Goal: Task Accomplishment & Management: Complete application form

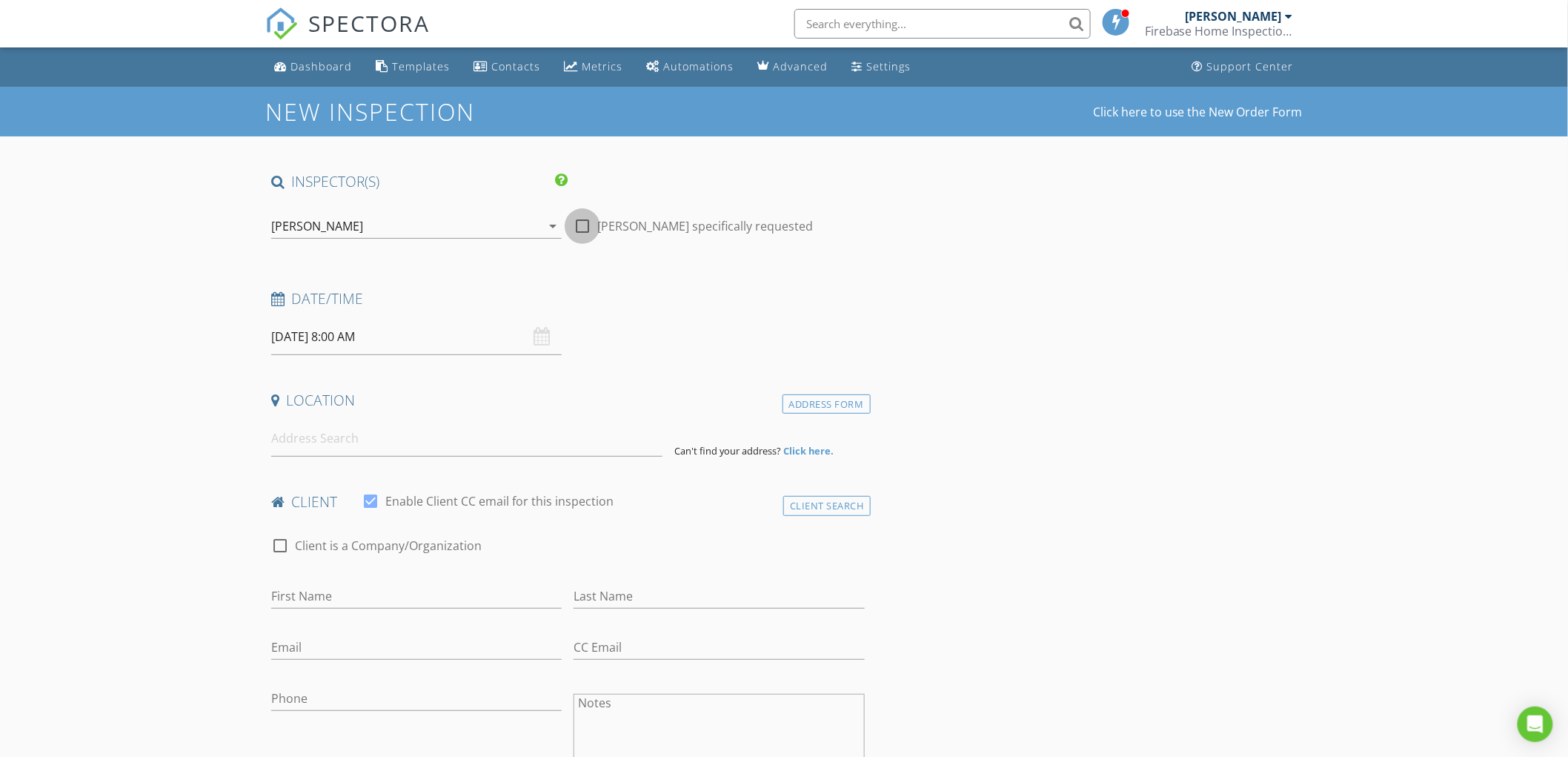
click at [588, 224] on div at bounding box center [583, 226] width 25 height 25
checkbox input "true"
click at [382, 227] on div "[PERSON_NAME]" at bounding box center [406, 226] width 270 height 24
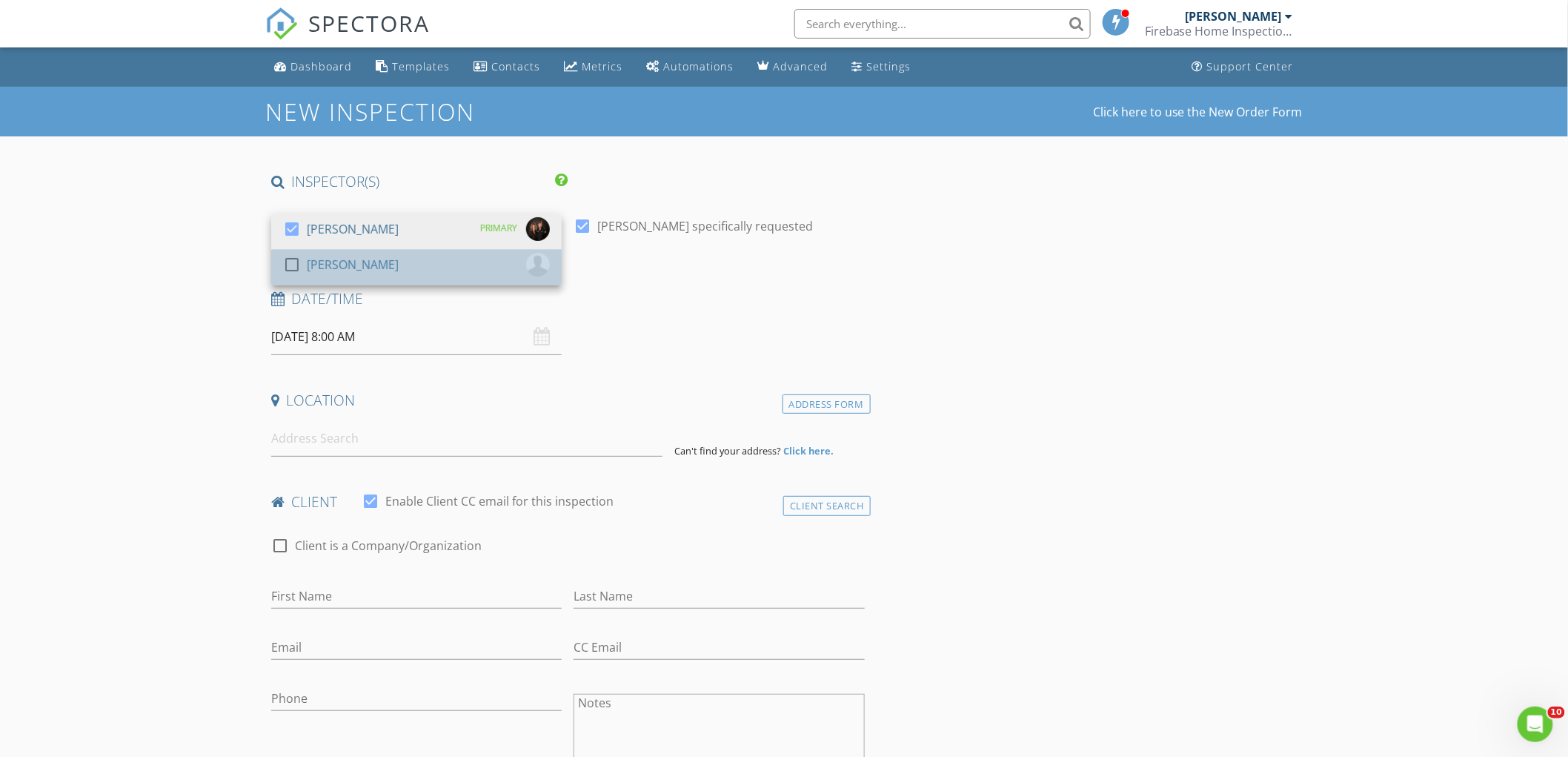
click at [359, 270] on div "[PERSON_NAME]" at bounding box center [353, 265] width 92 height 24
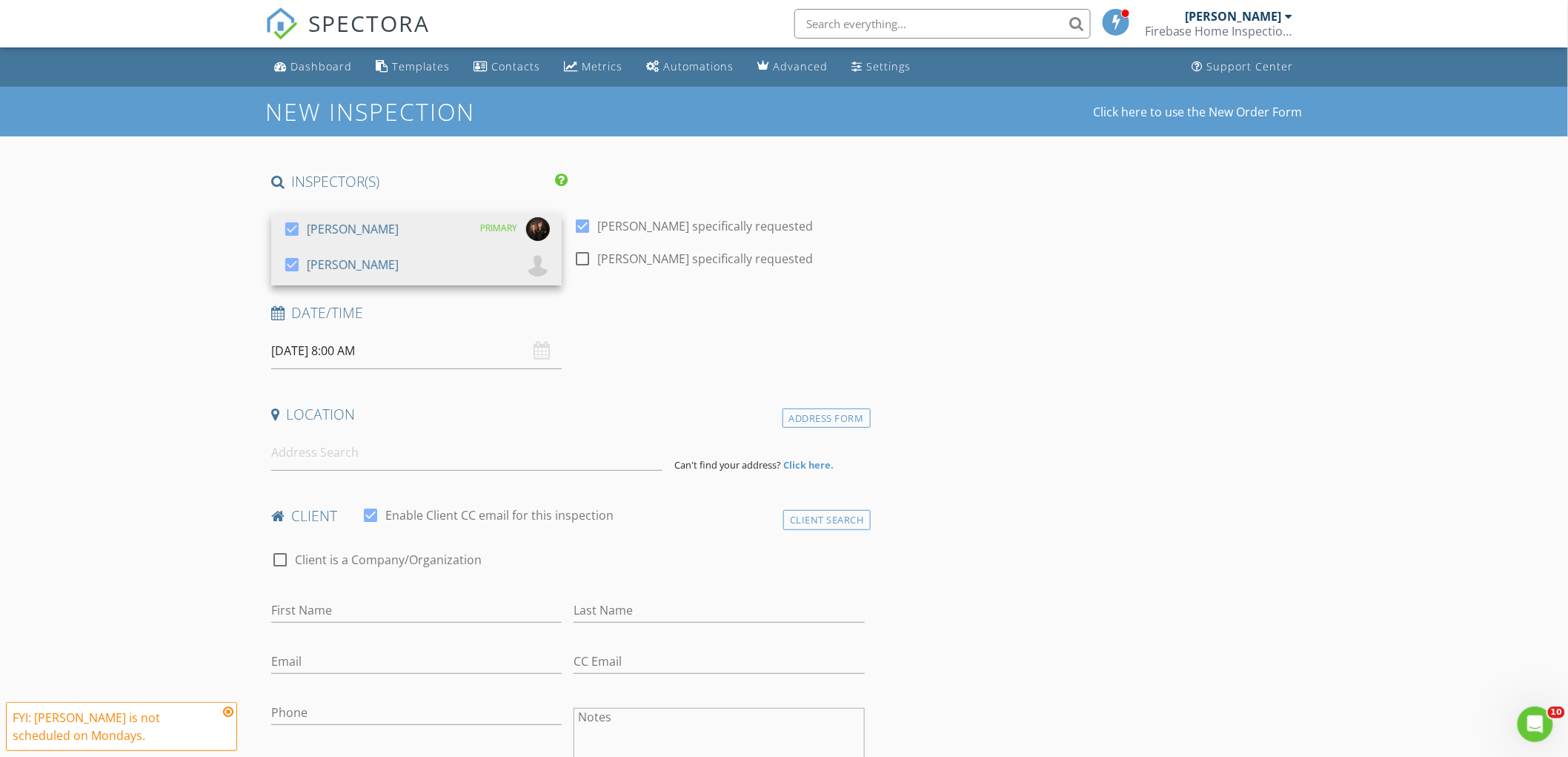
click at [347, 348] on input "09/01/2025 8:00 AM" at bounding box center [416, 352] width 290 height 37
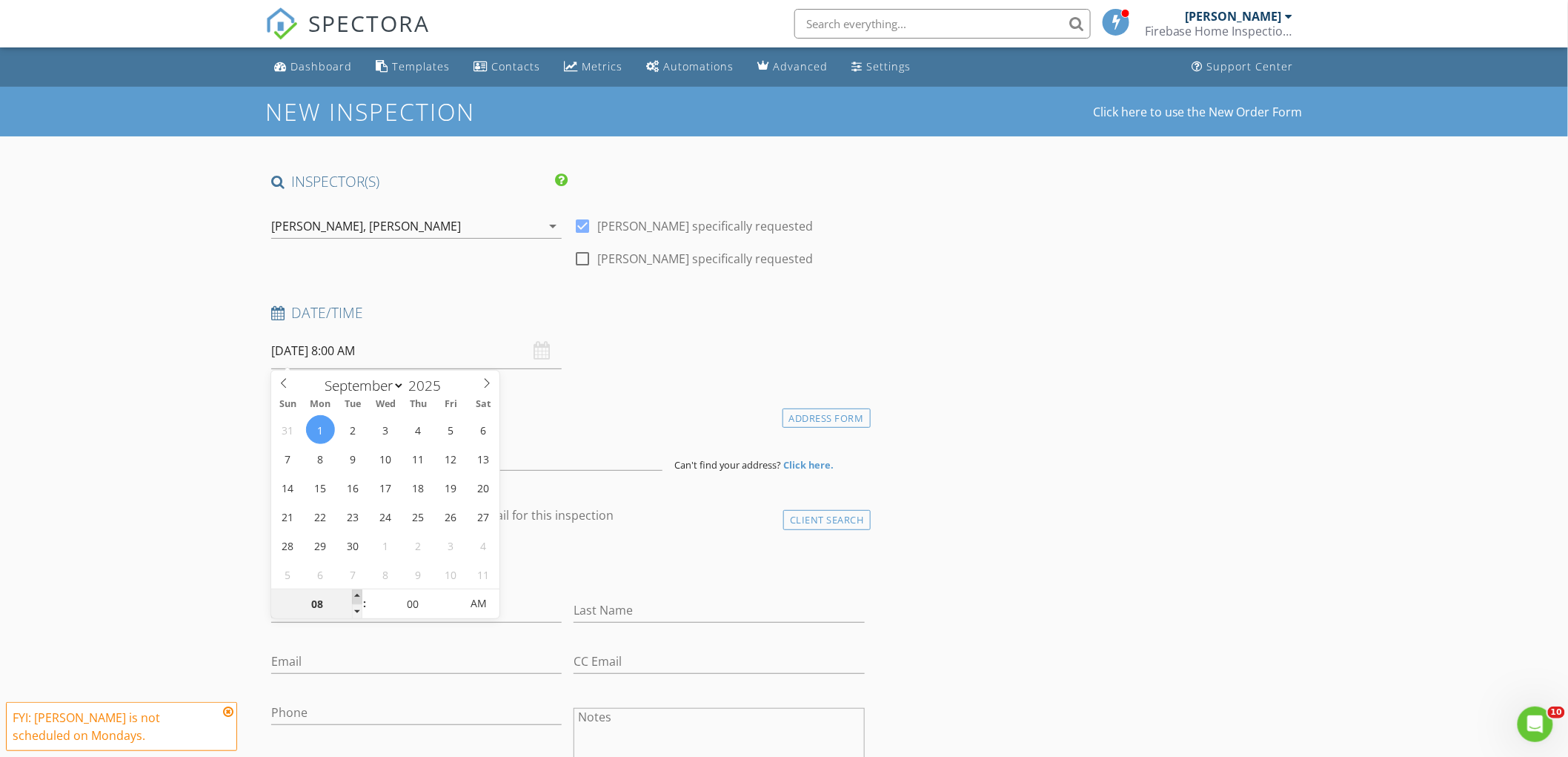
type input "09"
type input "09/01/2025 9:00 AM"
click at [354, 592] on span at bounding box center [357, 597] width 10 height 15
type input "10"
type input "[DATE] 10:00 AM"
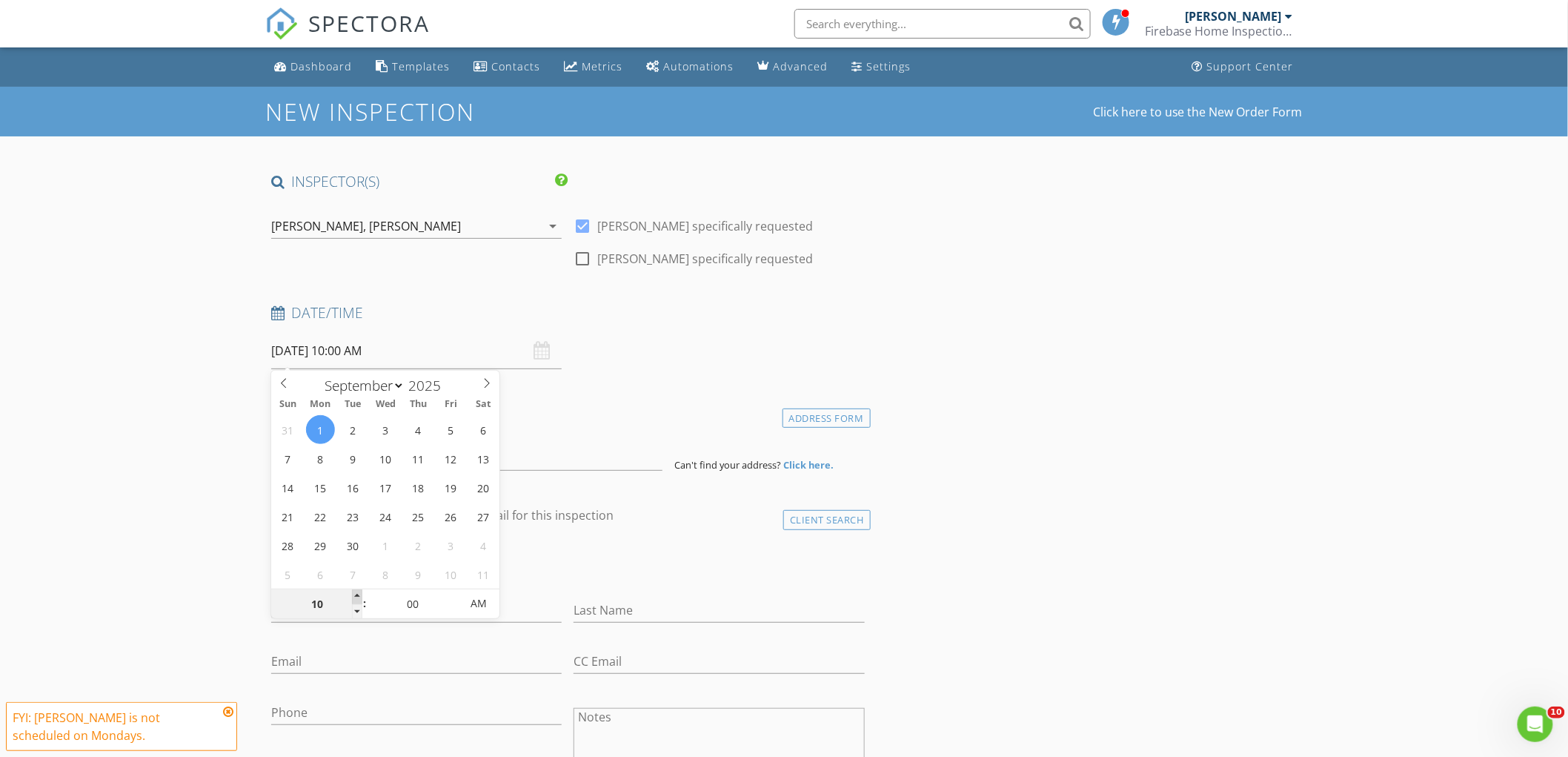
click at [354, 592] on span at bounding box center [357, 597] width 10 height 15
type input "11"
type input "[DATE] 11:00 AM"
click at [354, 592] on span at bounding box center [357, 597] width 10 height 15
type input "10"
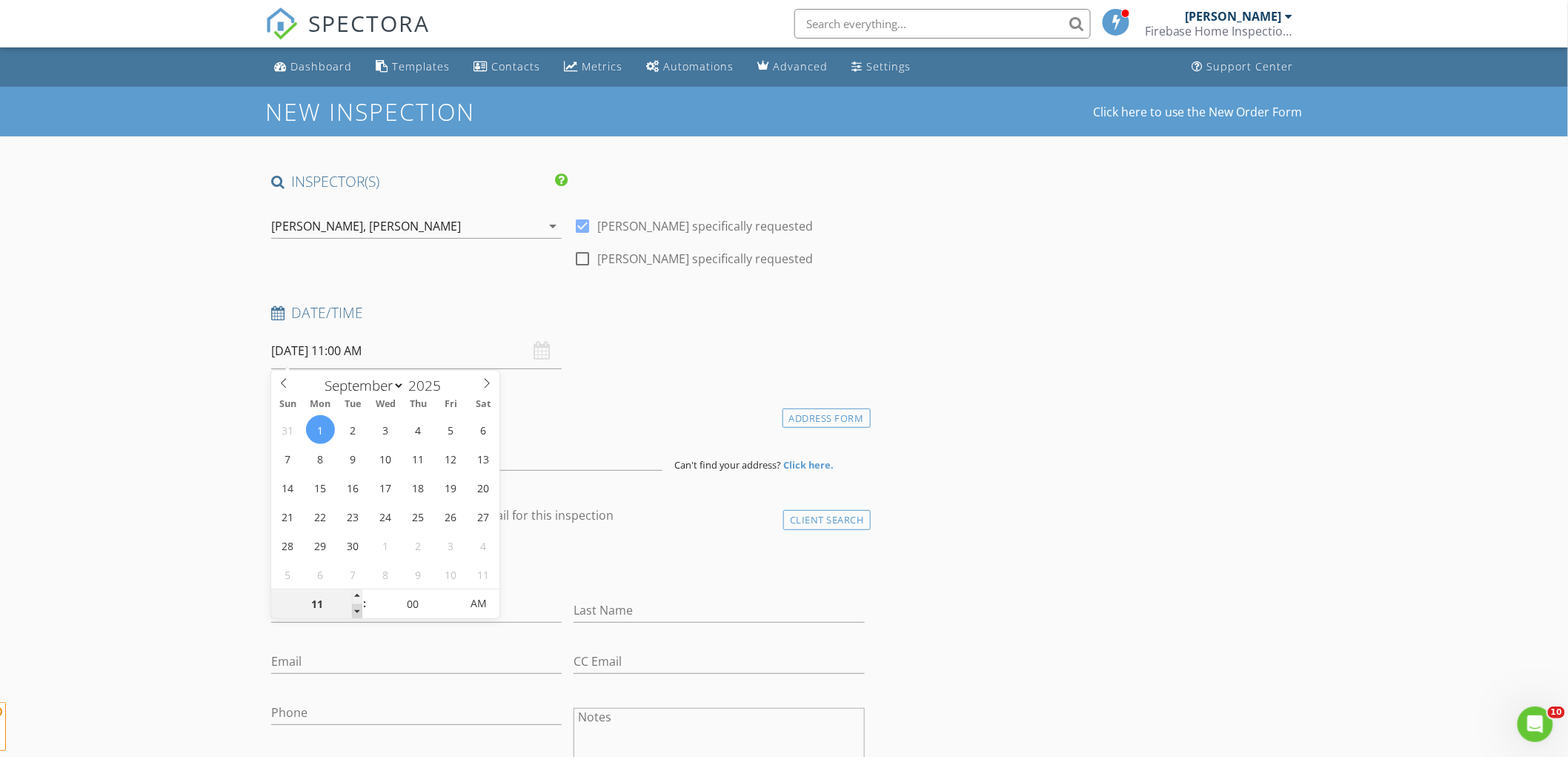
type input "[DATE] 10:00 AM"
click at [353, 610] on span at bounding box center [357, 612] width 10 height 15
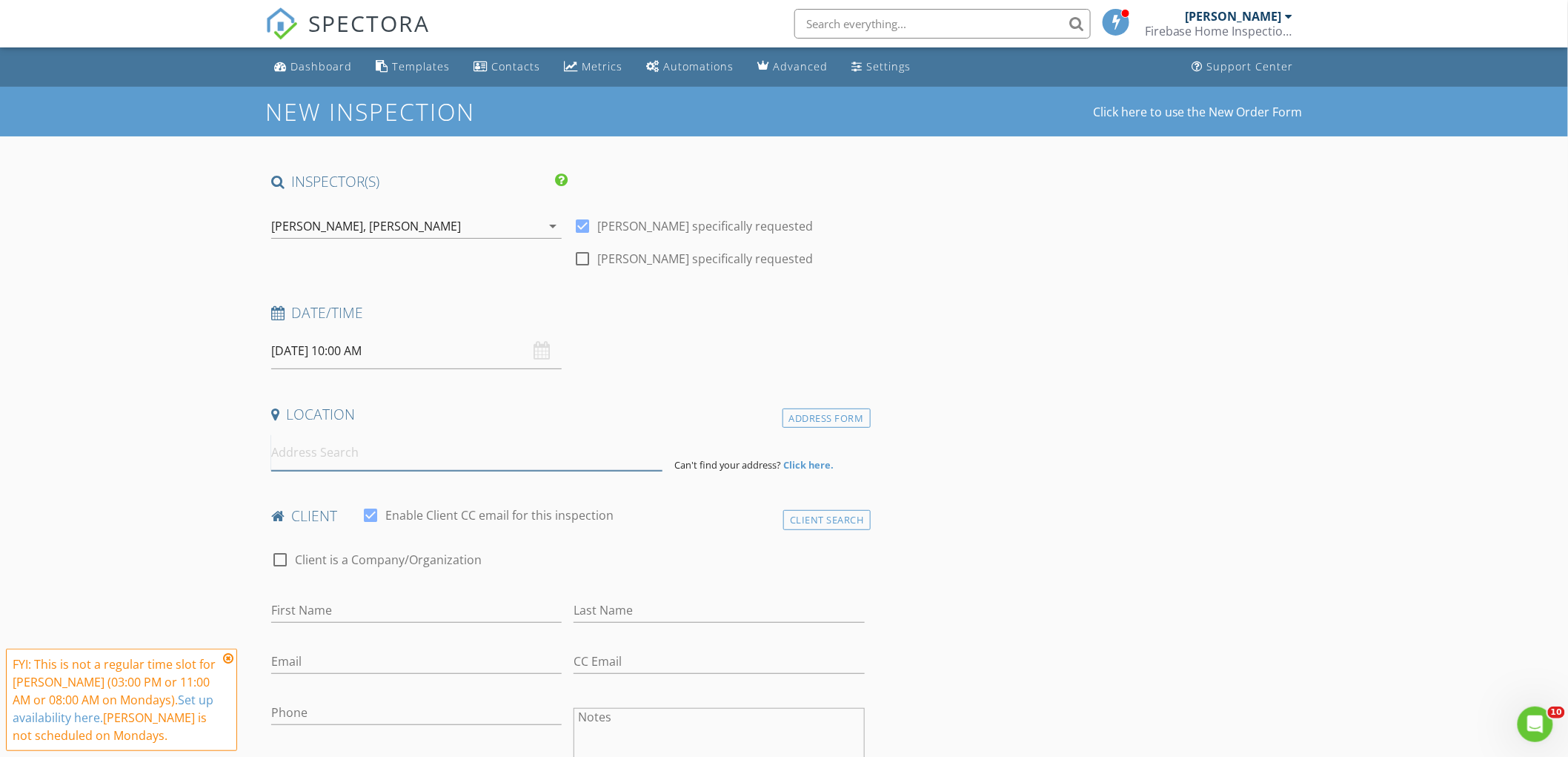
click at [343, 449] on input at bounding box center [466, 453] width 391 height 37
click at [401, 232] on div "[PERSON_NAME]" at bounding box center [415, 226] width 92 height 13
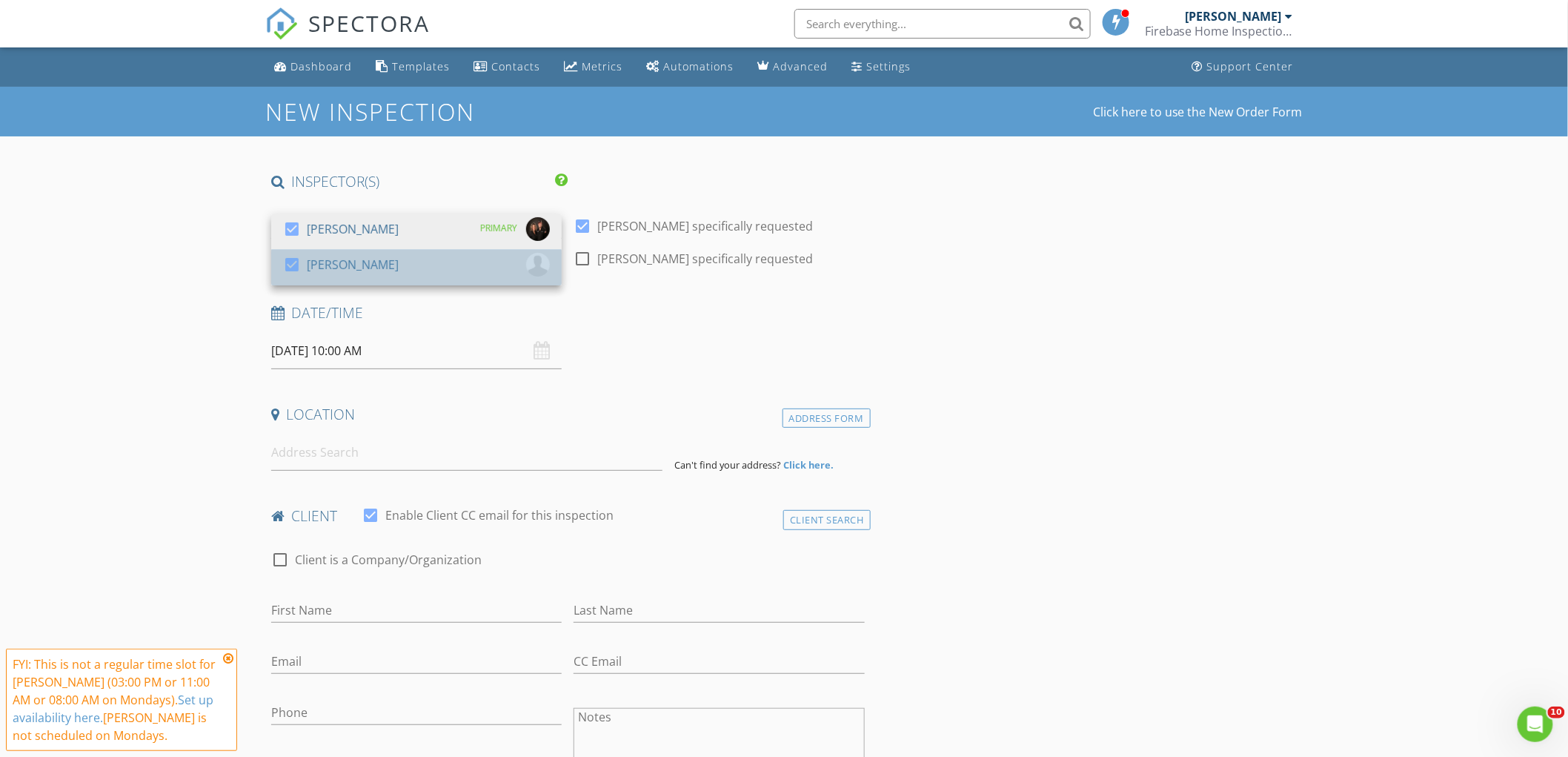
click at [349, 267] on div "[PERSON_NAME]" at bounding box center [353, 265] width 92 height 24
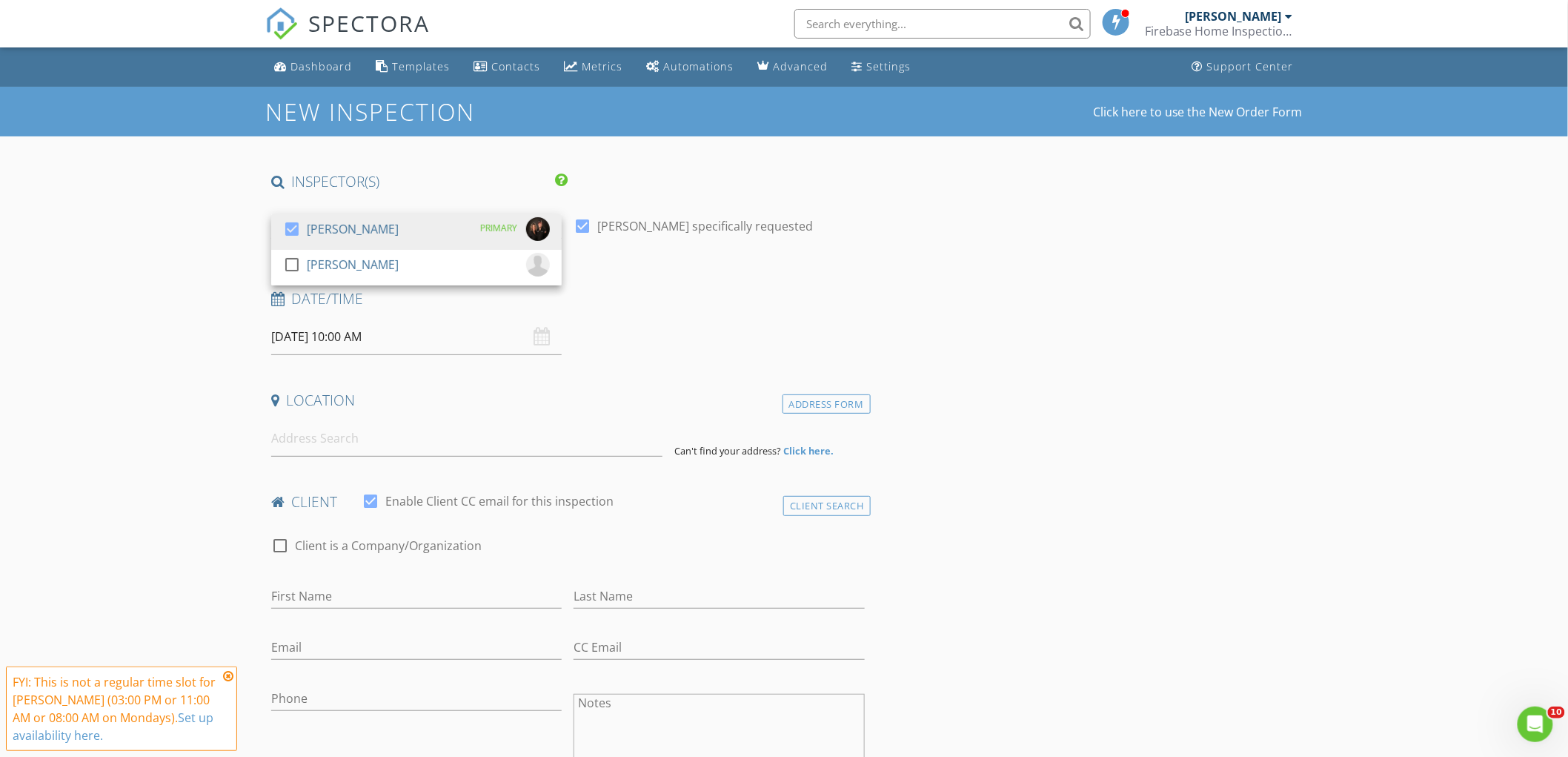
click at [338, 447] on input at bounding box center [466, 439] width 391 height 37
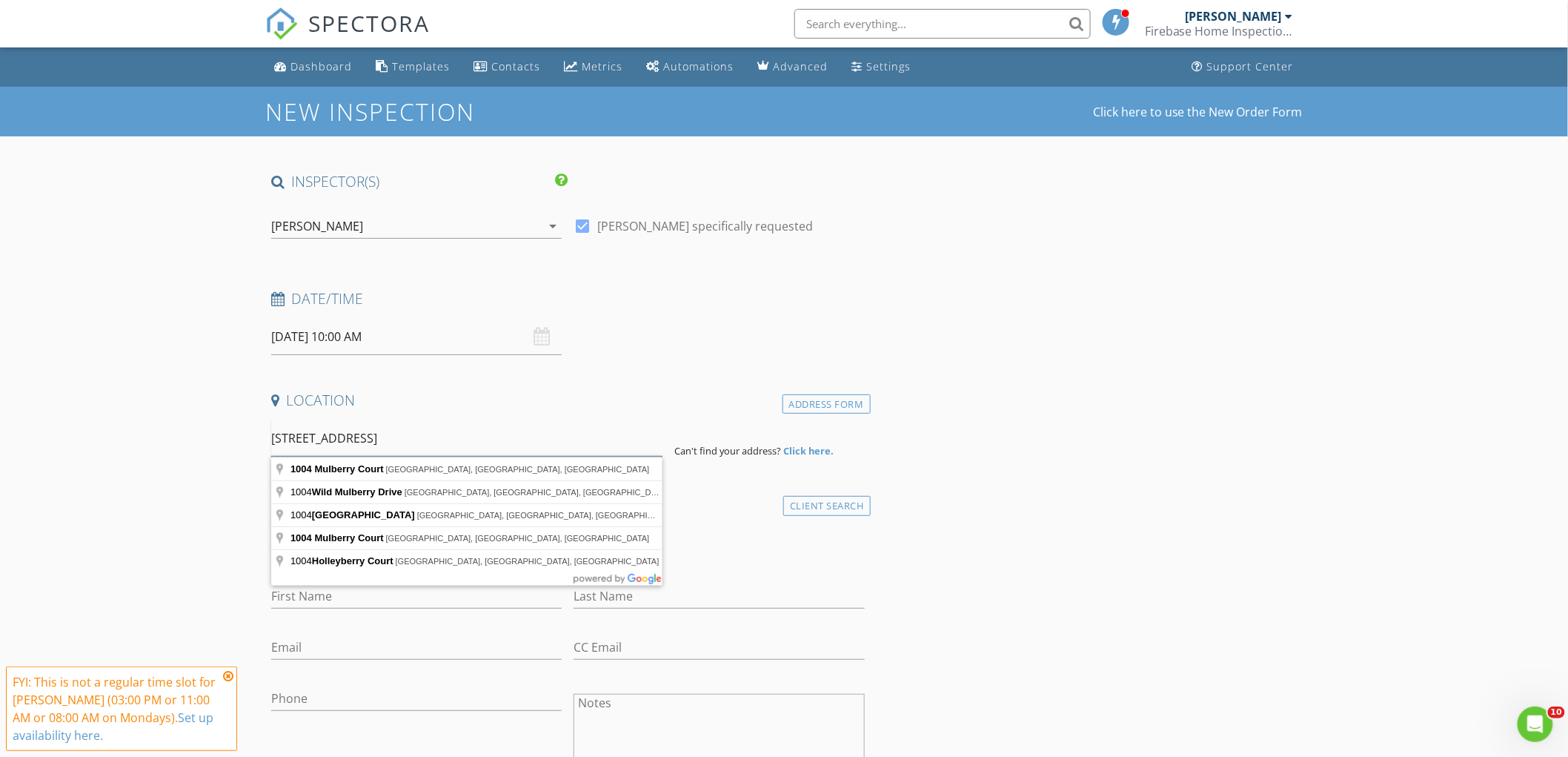
click at [332, 438] on input "1004 holleyberry court" at bounding box center [466, 439] width 391 height 37
click at [330, 438] on input "1004 holleyberry court" at bounding box center [466, 439] width 391 height 37
type input "1004 Hollyberry Court, Brandon, FL, USA"
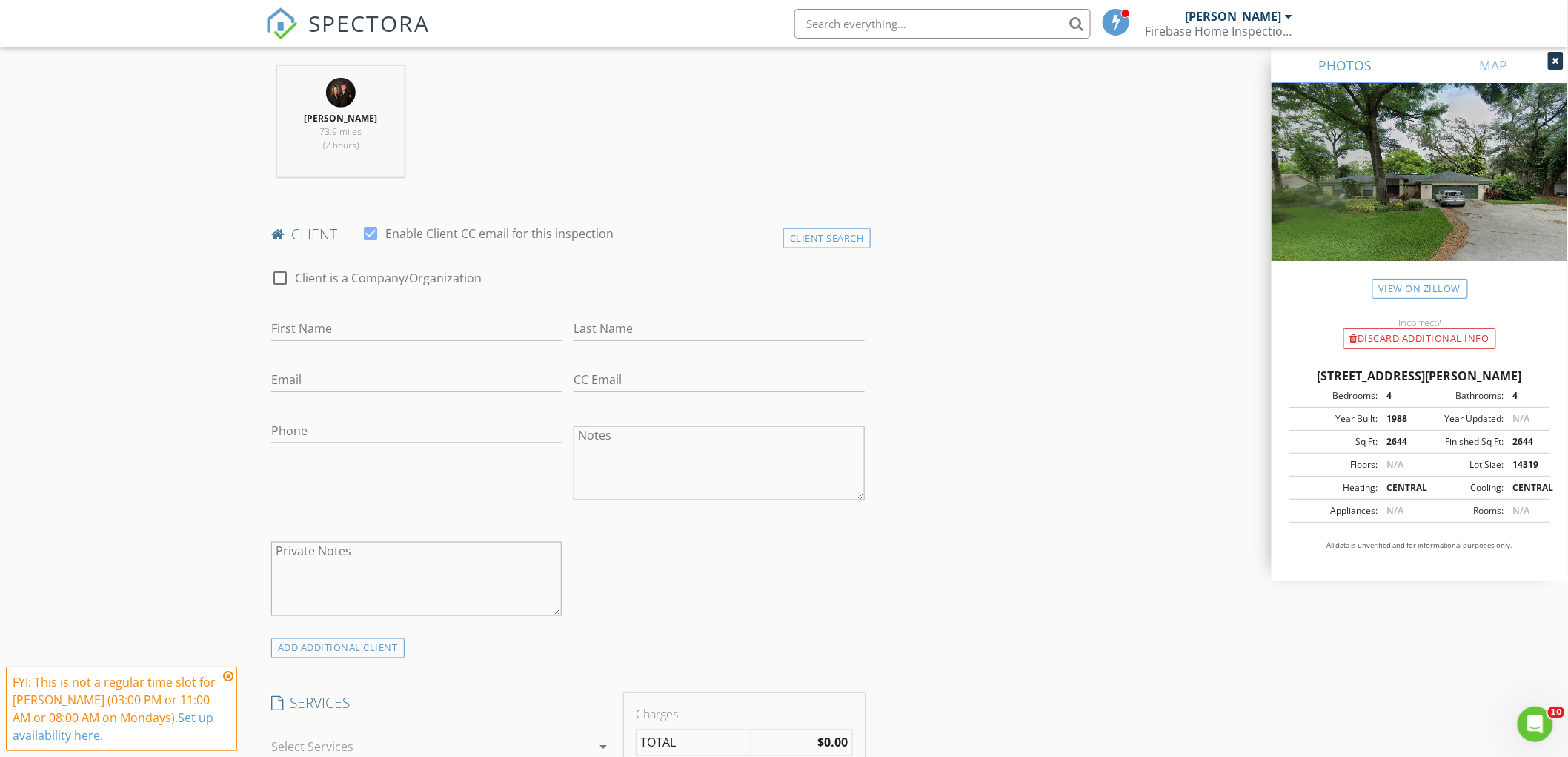
scroll to position [576, 0]
click at [362, 321] on input "First Name" at bounding box center [416, 323] width 290 height 25
type input "Kristi"
type input "Gryzbek"
click at [362, 321] on input "Kristi" at bounding box center [416, 323] width 290 height 25
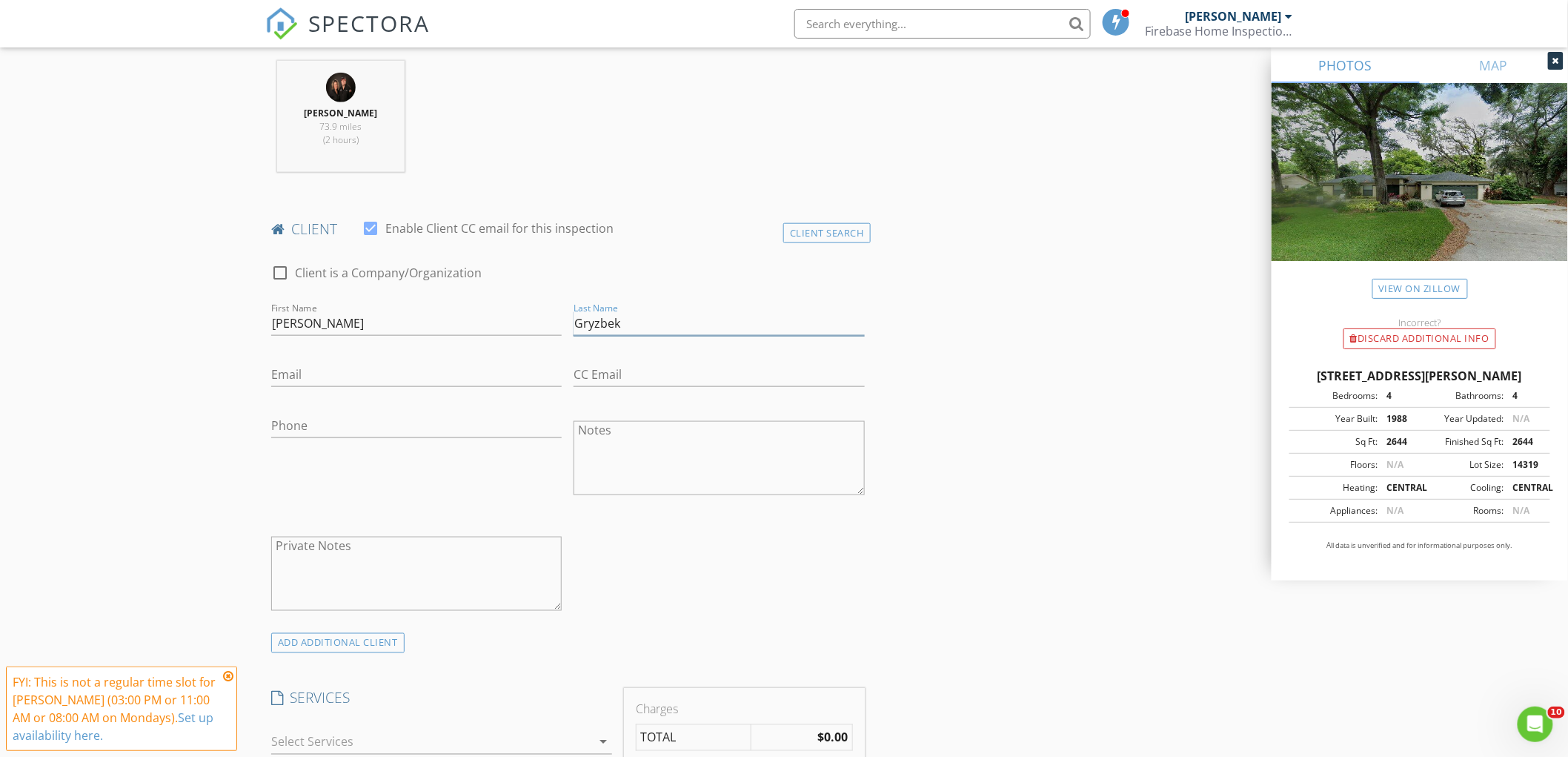
drag, startPoint x: 579, startPoint y: 324, endPoint x: 634, endPoint y: 326, distance: 55.0
click at [634, 326] on input "Gryzbek" at bounding box center [719, 323] width 290 height 25
click at [351, 316] on input "Kristi" at bounding box center [416, 323] width 290 height 25
paste input "Gryzbek"
type input "Kristi Gryzbek and"
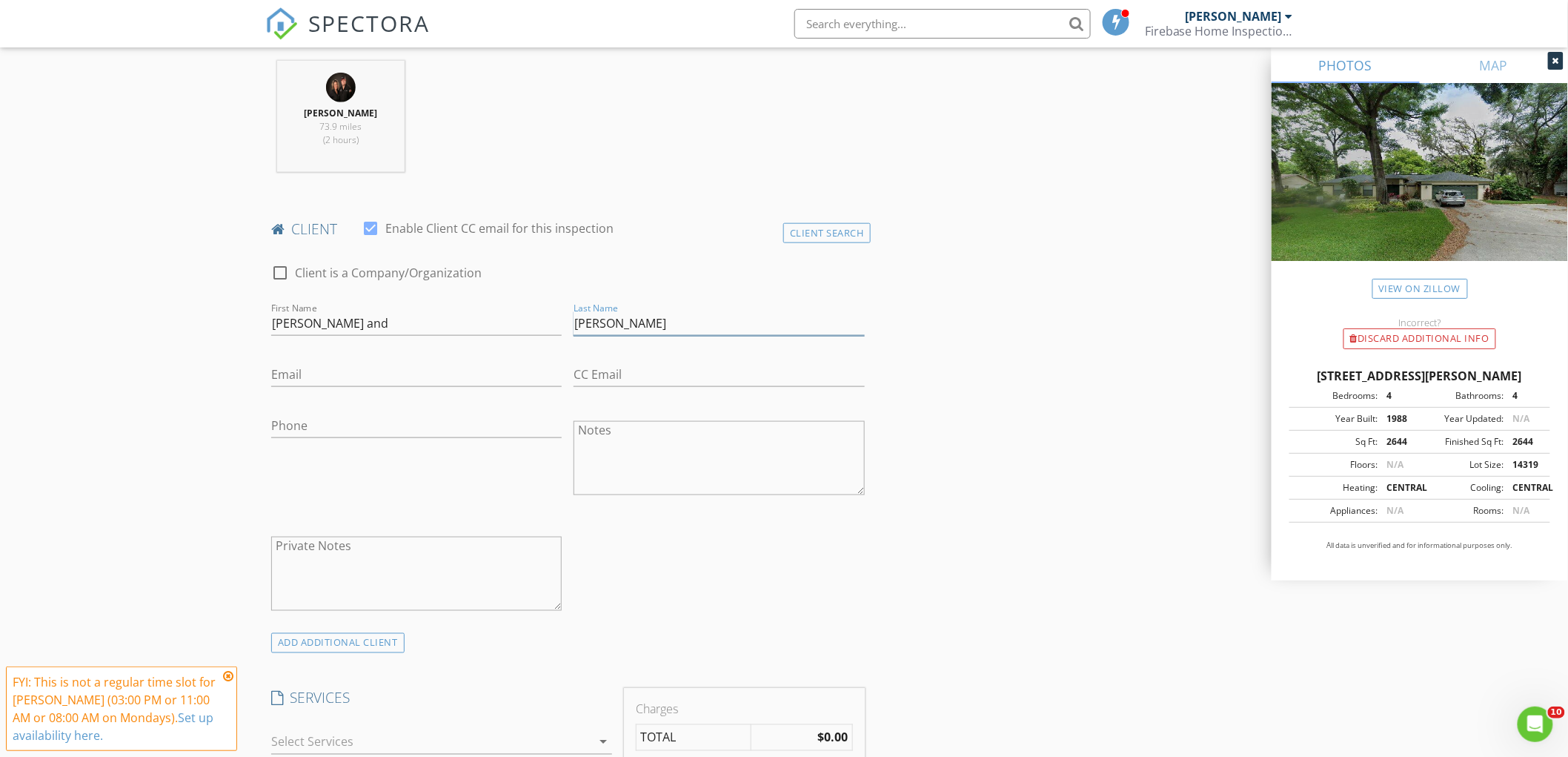
type input "[PERSON_NAME]"
type input "[EMAIL_ADDRESS][DOMAIN_NAME]"
type input "[PHONE_NUMBER]"
drag, startPoint x: 351, startPoint y: 322, endPoint x: 381, endPoint y: 323, distance: 30.0
click at [381, 323] on input "Kristi Gryzbek and" at bounding box center [416, 323] width 290 height 25
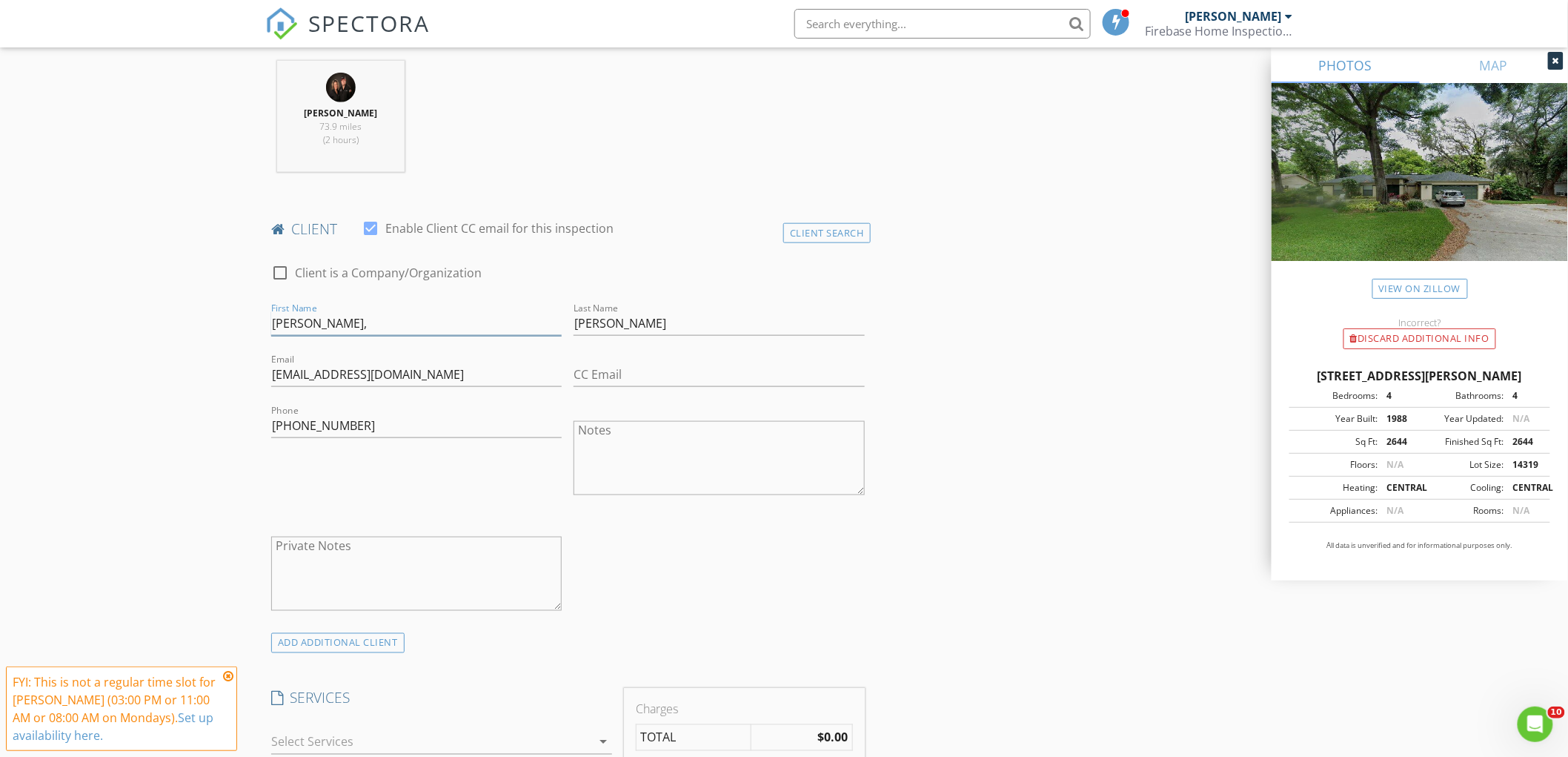
type input "[PERSON_NAME],"
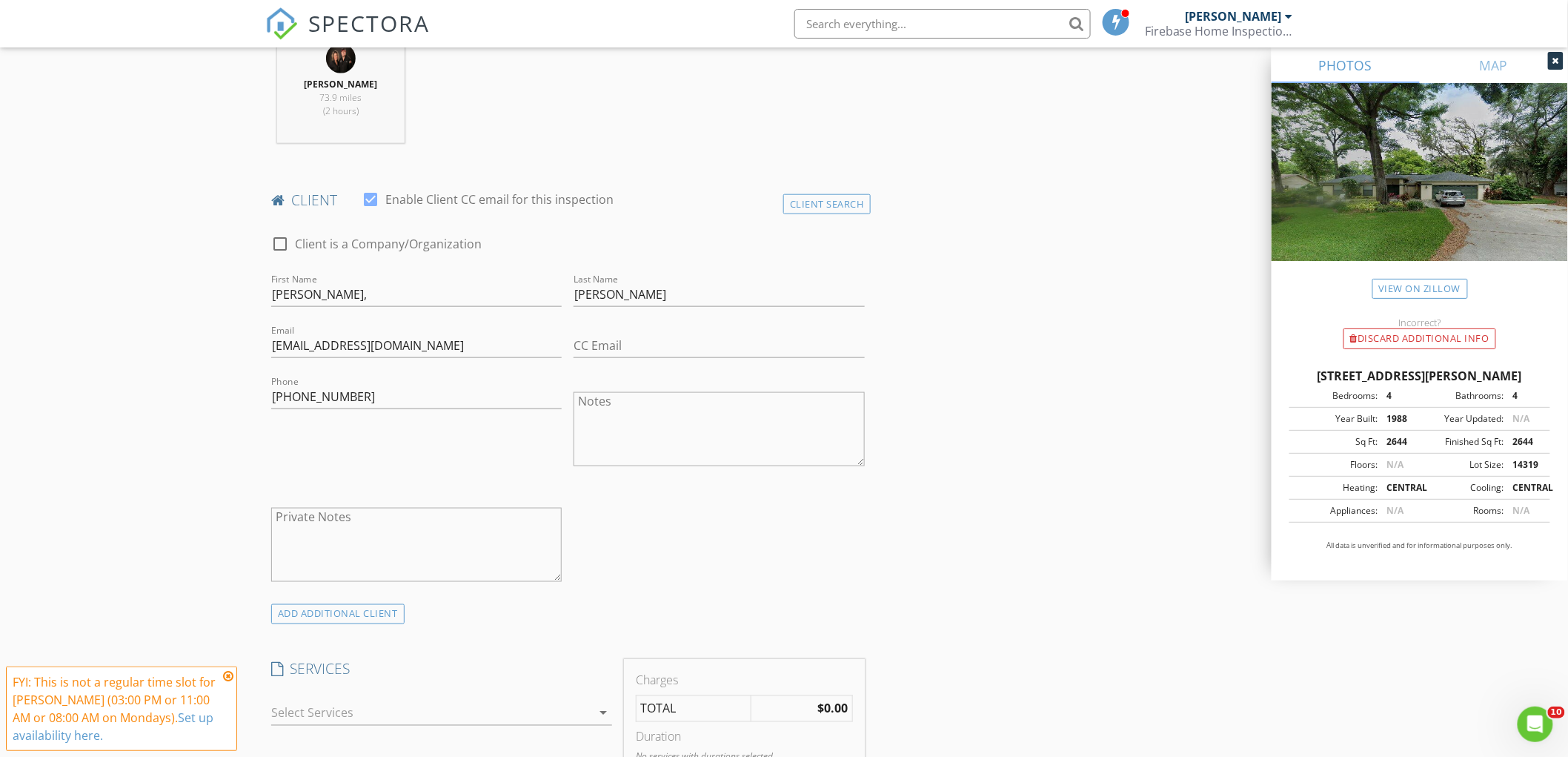
scroll to position [824, 0]
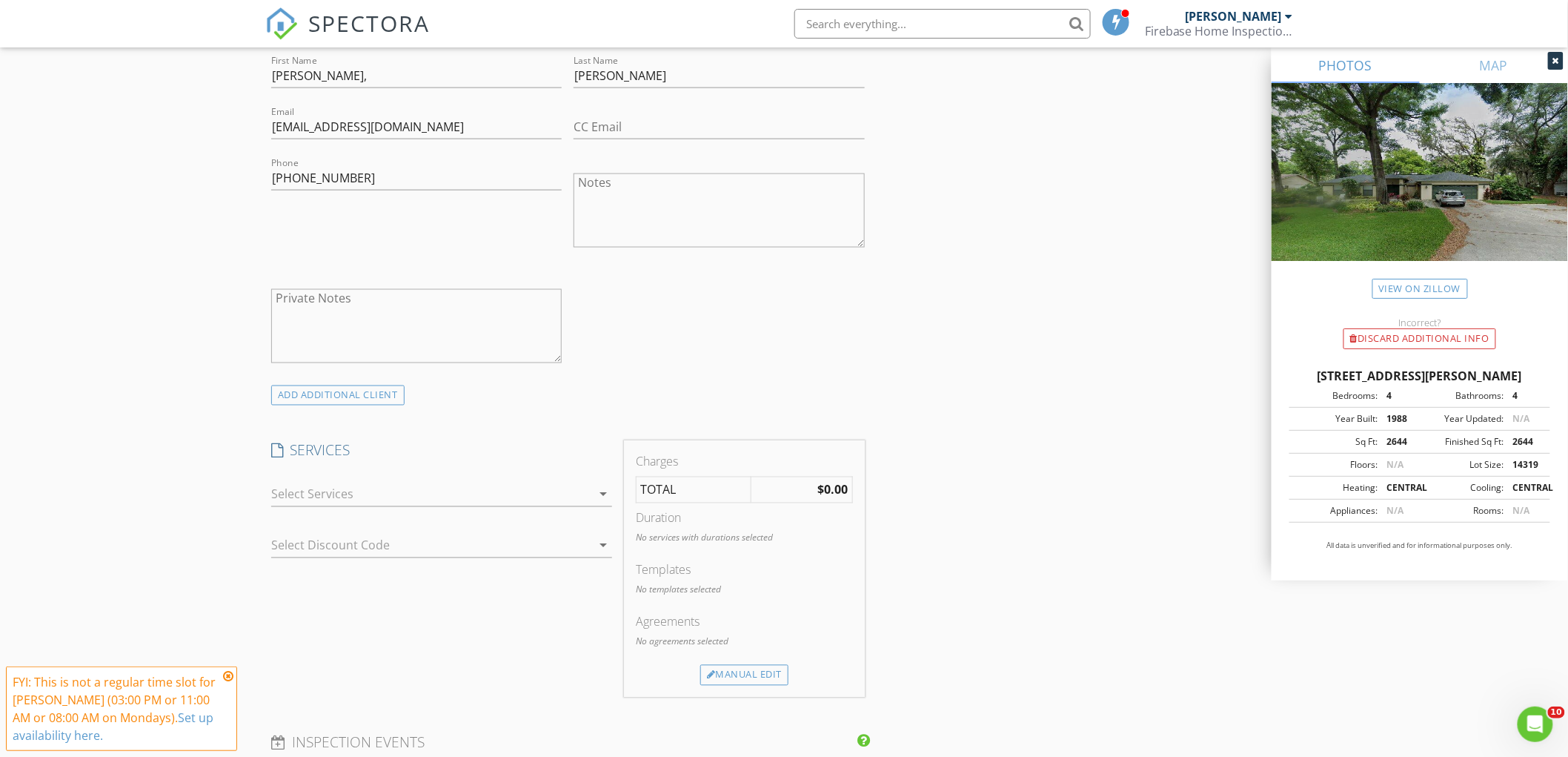
click at [320, 492] on div at bounding box center [431, 494] width 320 height 24
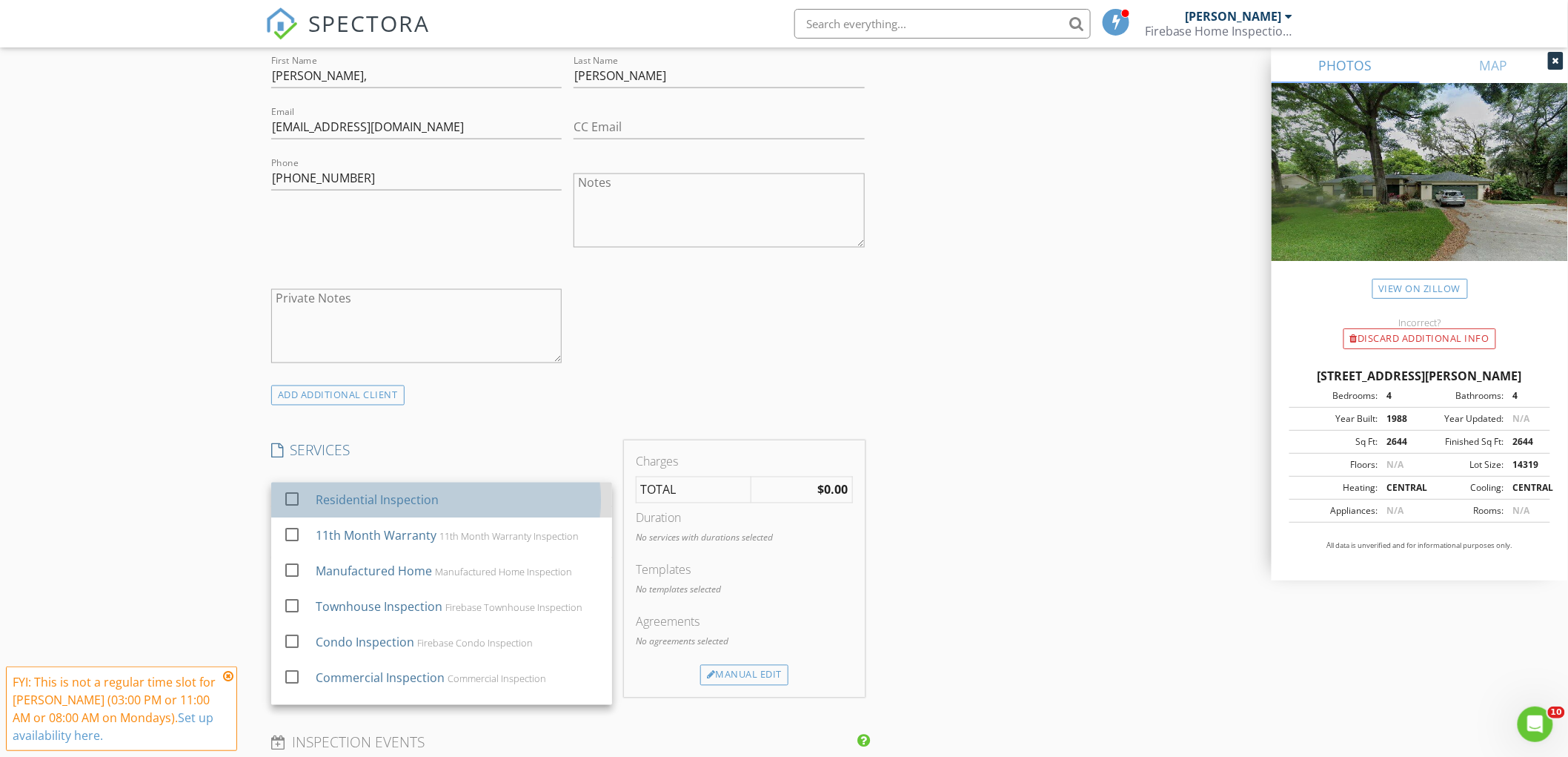
click at [351, 499] on div "Residential Inspection" at bounding box center [377, 501] width 123 height 17
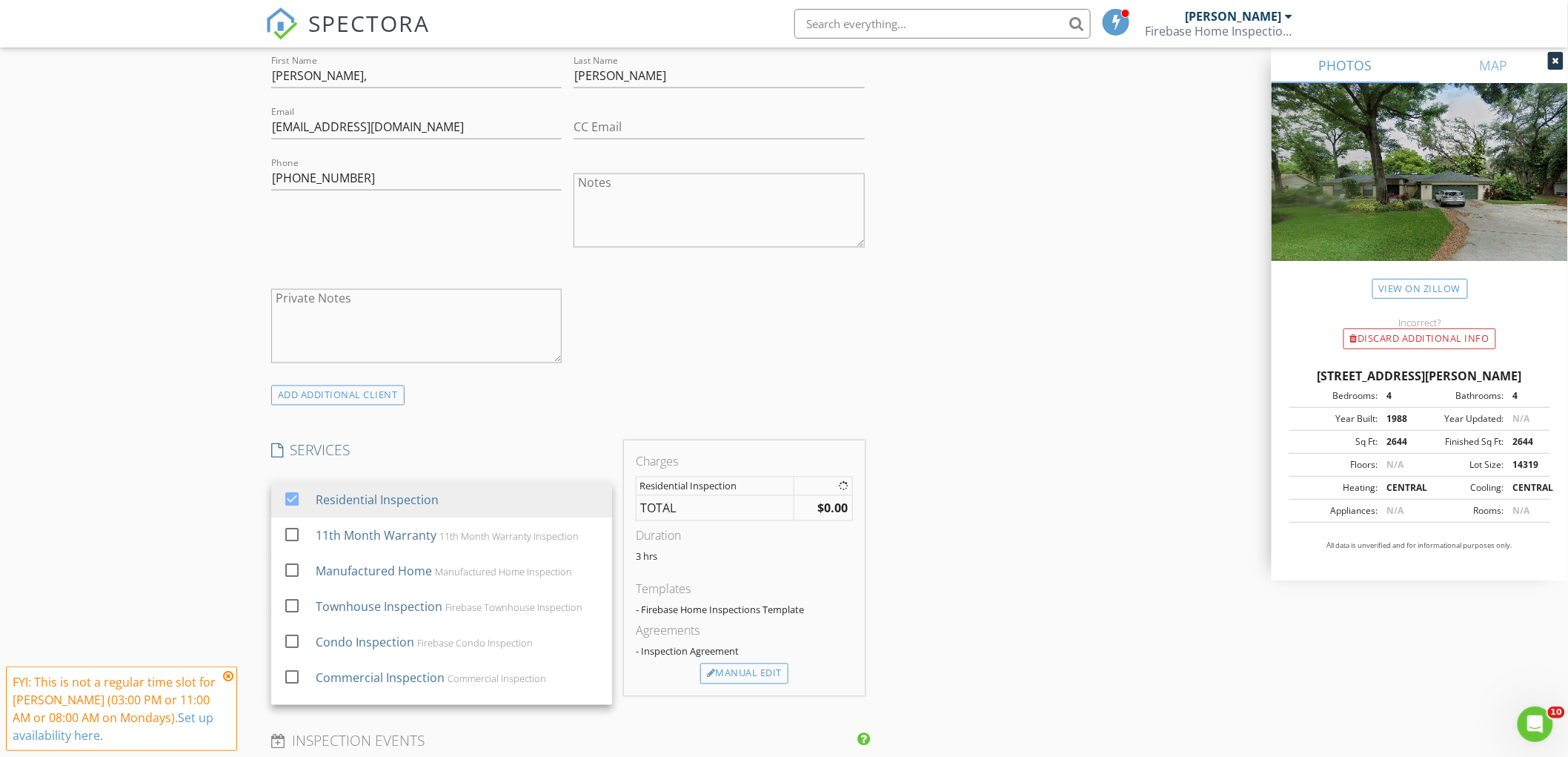
click at [190, 492] on div "New Inspection Click here to use the New Order Form INSPECTOR(S) check_box Davi…" at bounding box center [784, 538] width 1568 height 2551
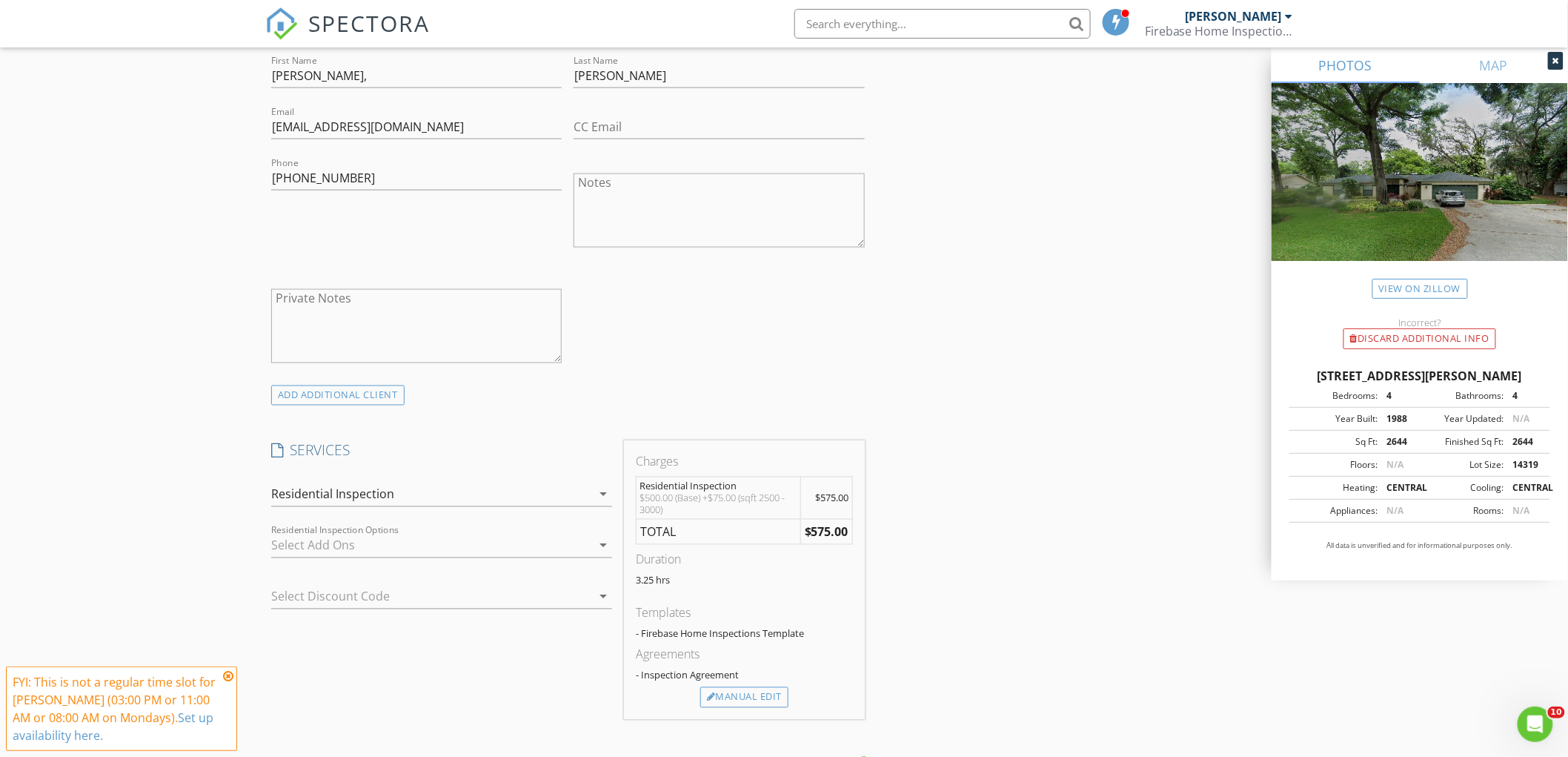
click at [366, 539] on div at bounding box center [431, 546] width 320 height 24
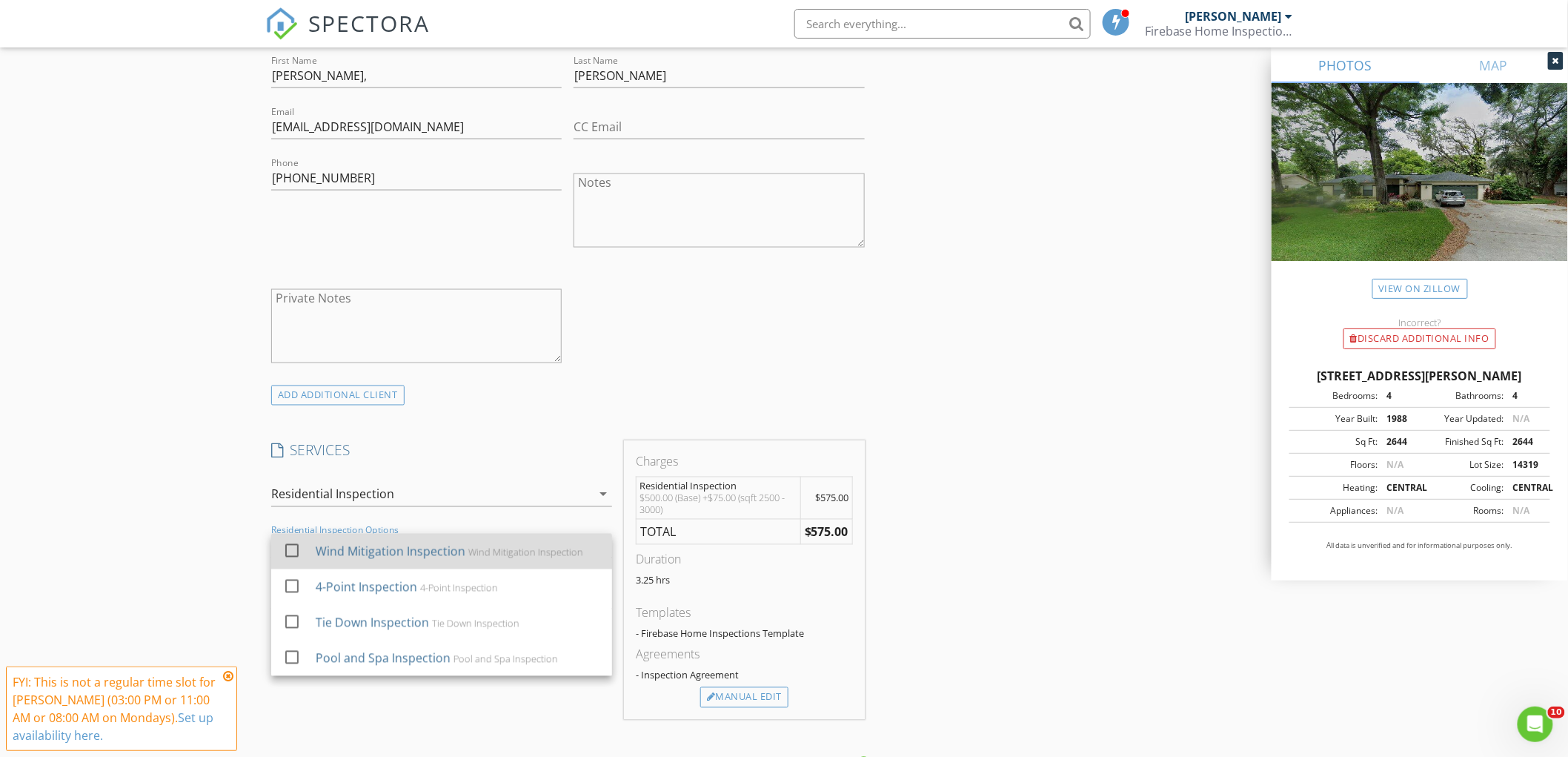
click at [345, 559] on div "Wind Mitigation Inspection" at bounding box center [390, 551] width 150 height 17
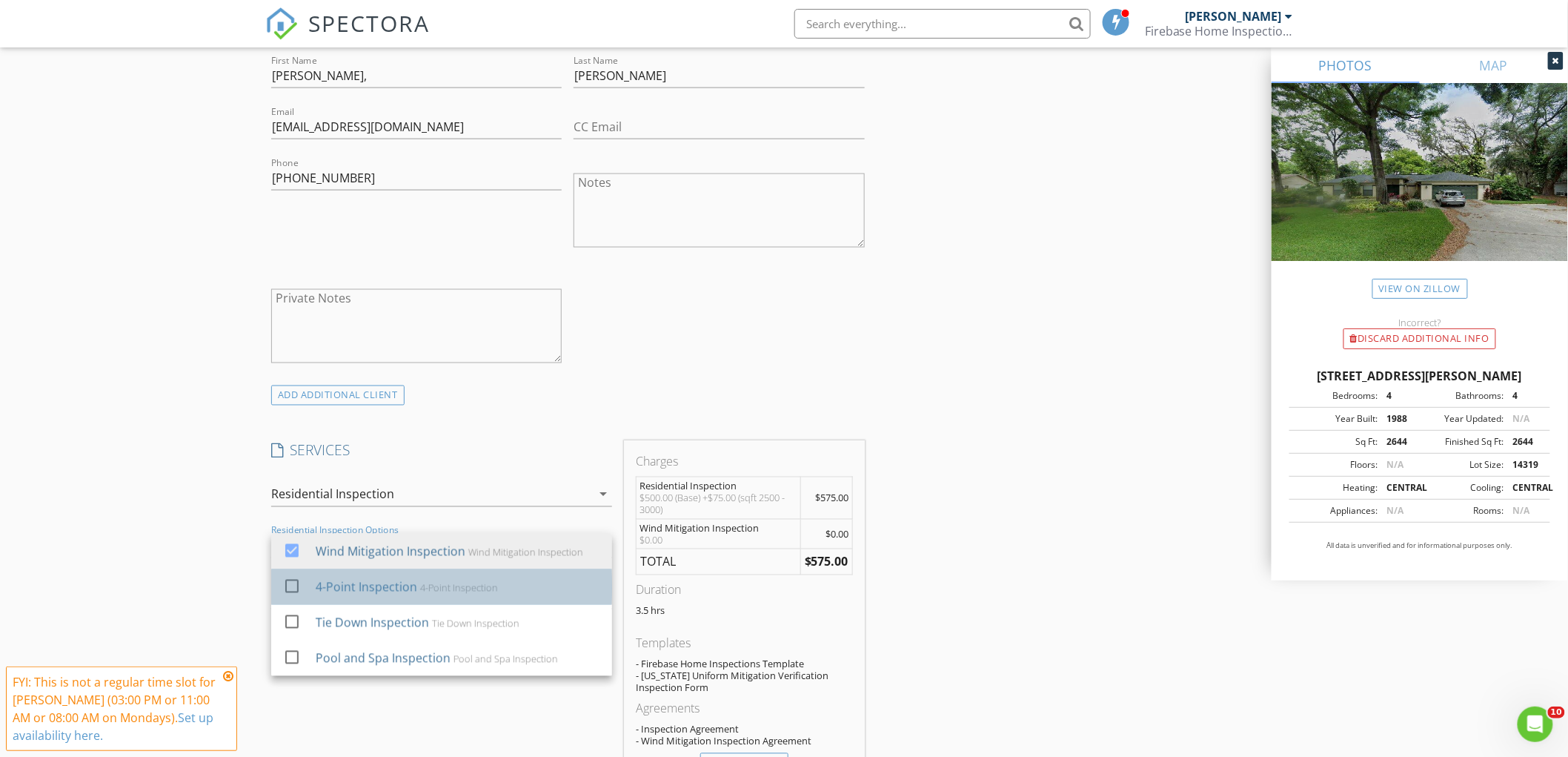
click at [343, 586] on div "4-Point Inspection" at bounding box center [366, 587] width 102 height 17
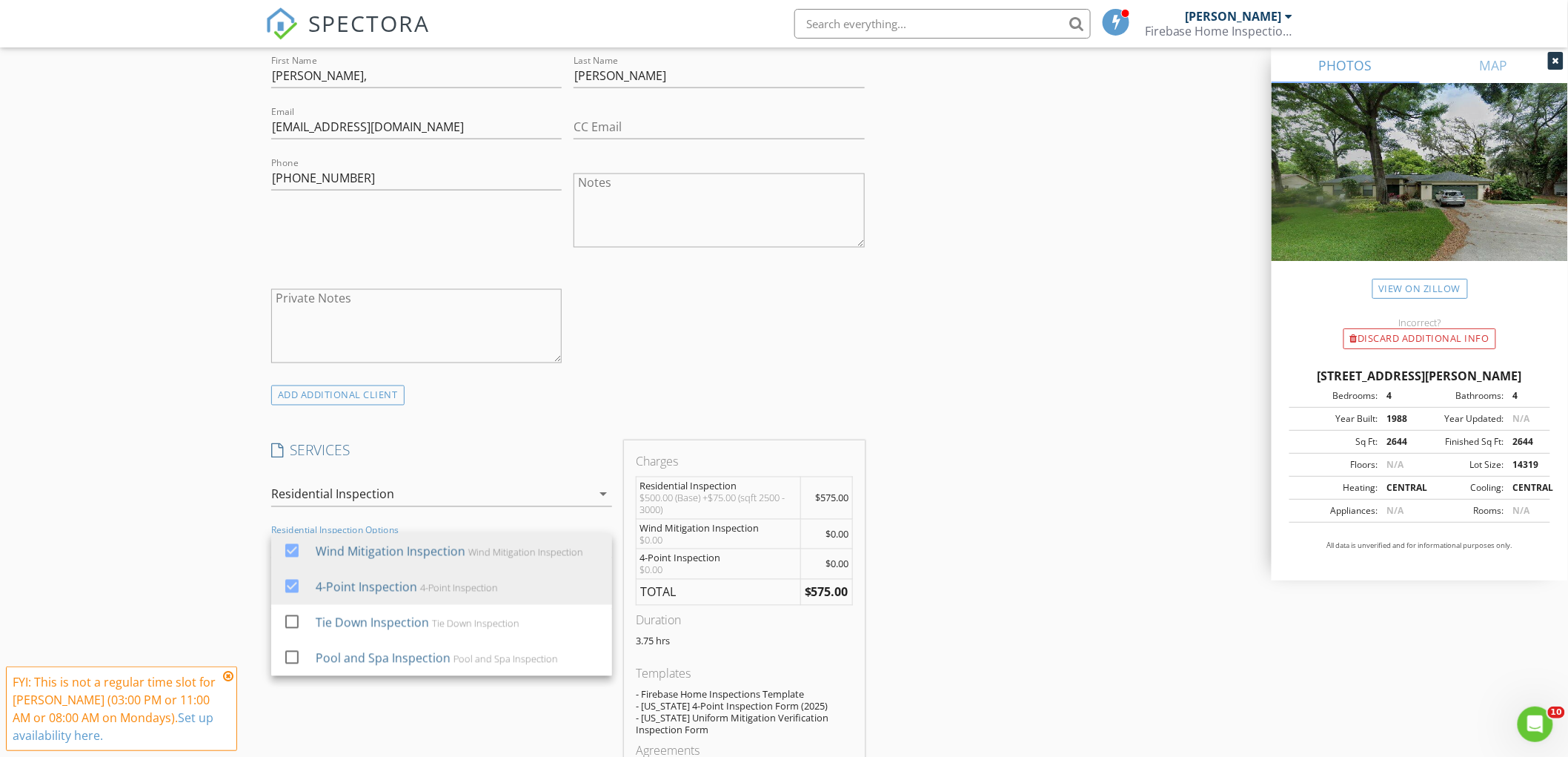
click at [186, 548] on div "New Inspection Click here to use the New Order Form INSPECTOR(S) check_box Davi…" at bounding box center [784, 610] width 1568 height 2695
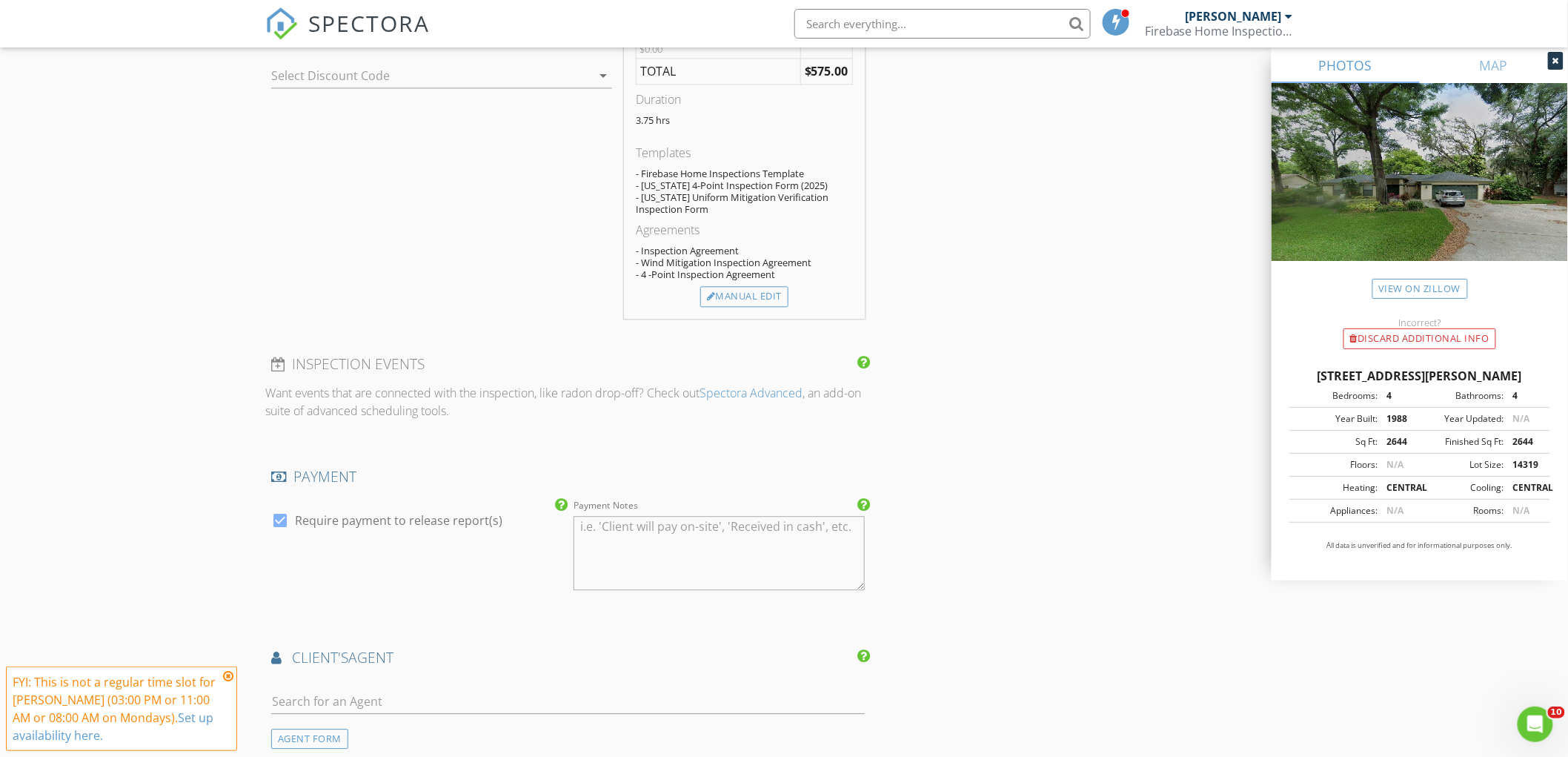
scroll to position [1483, 0]
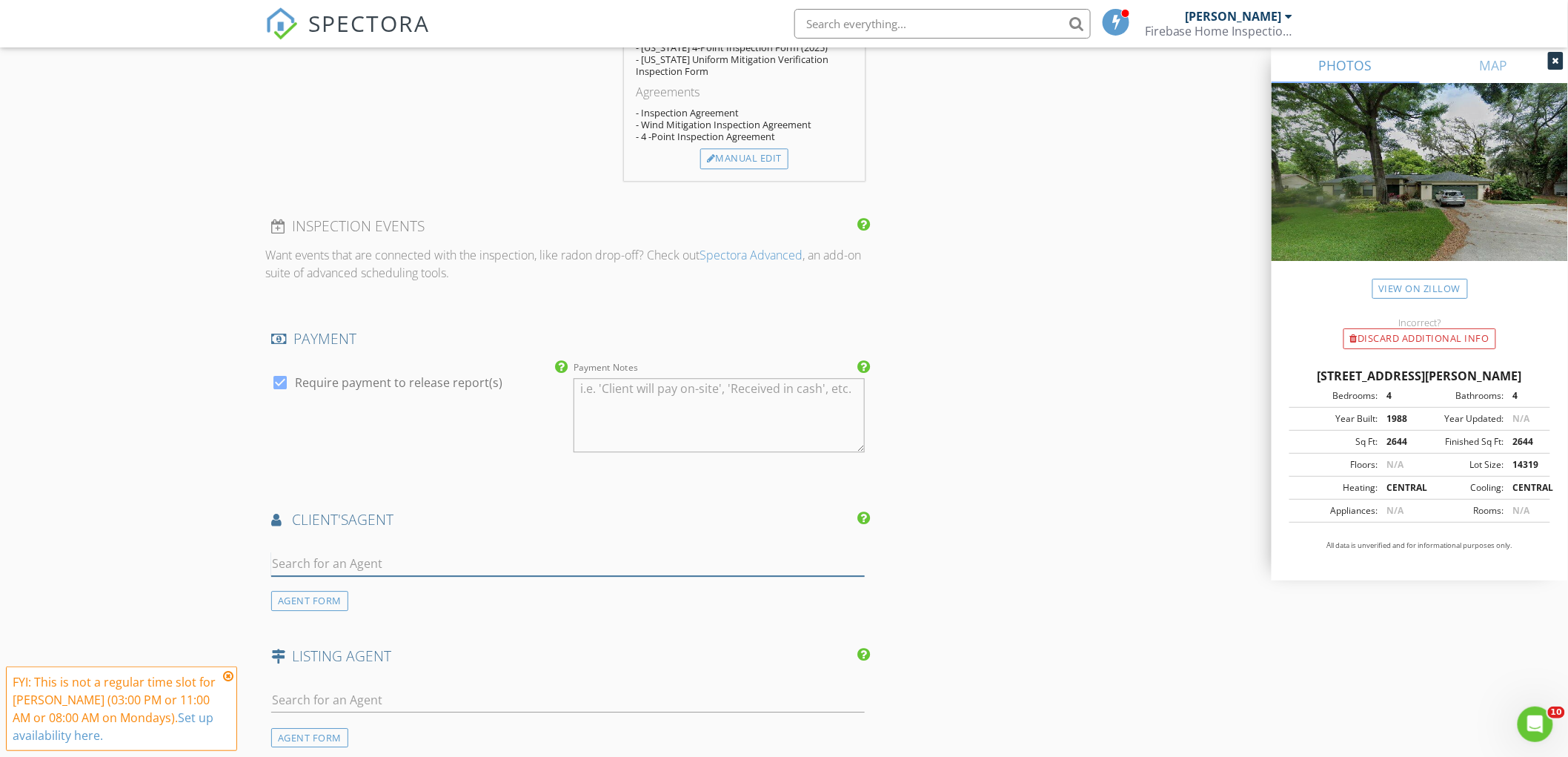
click at [358, 567] on input "text" at bounding box center [568, 563] width 594 height 25
type input "damien"
click at [361, 603] on div "NV Realty" at bounding box center [359, 605] width 92 height 12
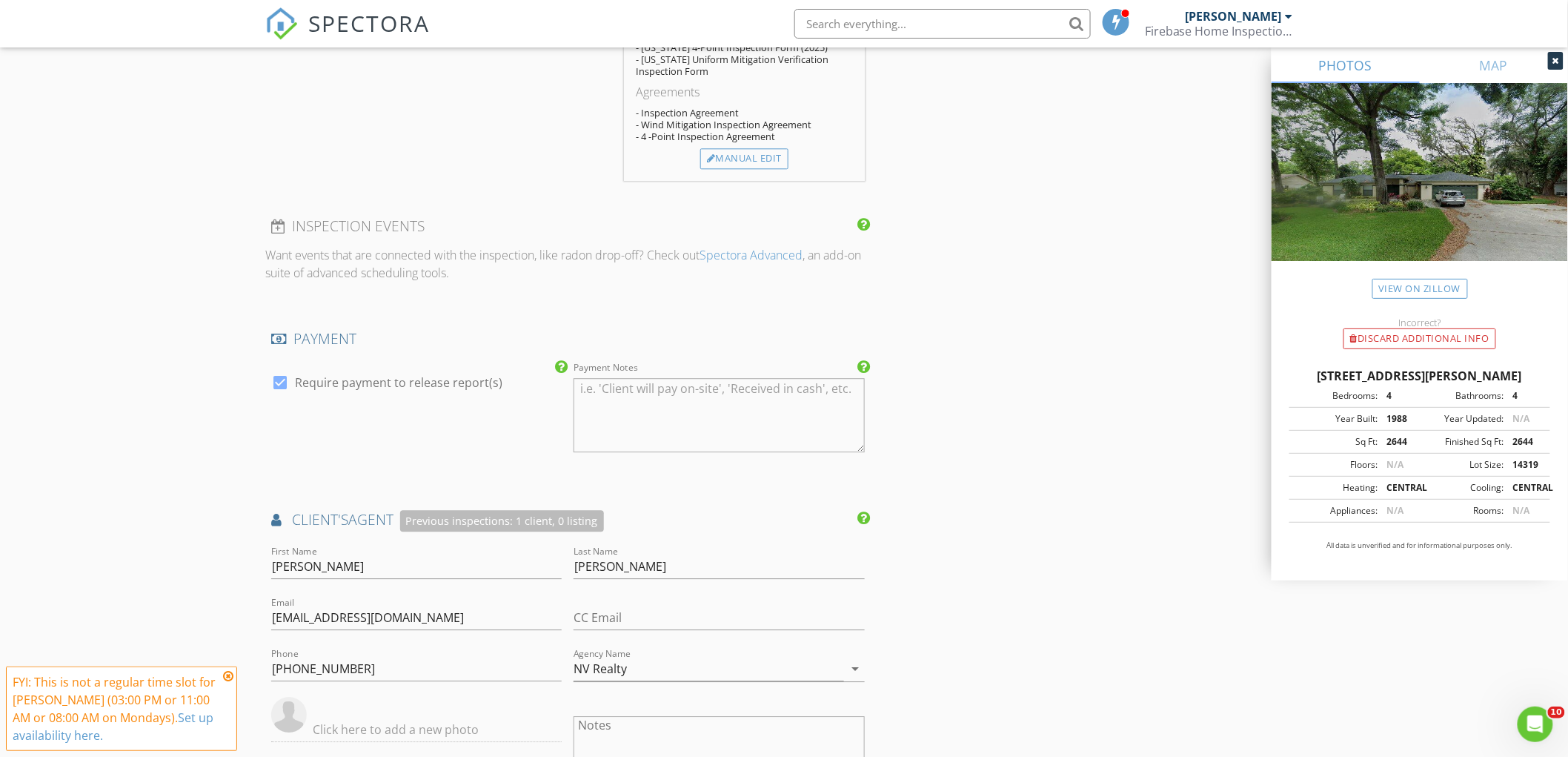
click at [1134, 546] on div "INSPECTOR(S) check_box David Scruggs PRIMARY check_box_outline_blank Lincoln Ma…" at bounding box center [784, 144] width 1037 height 2911
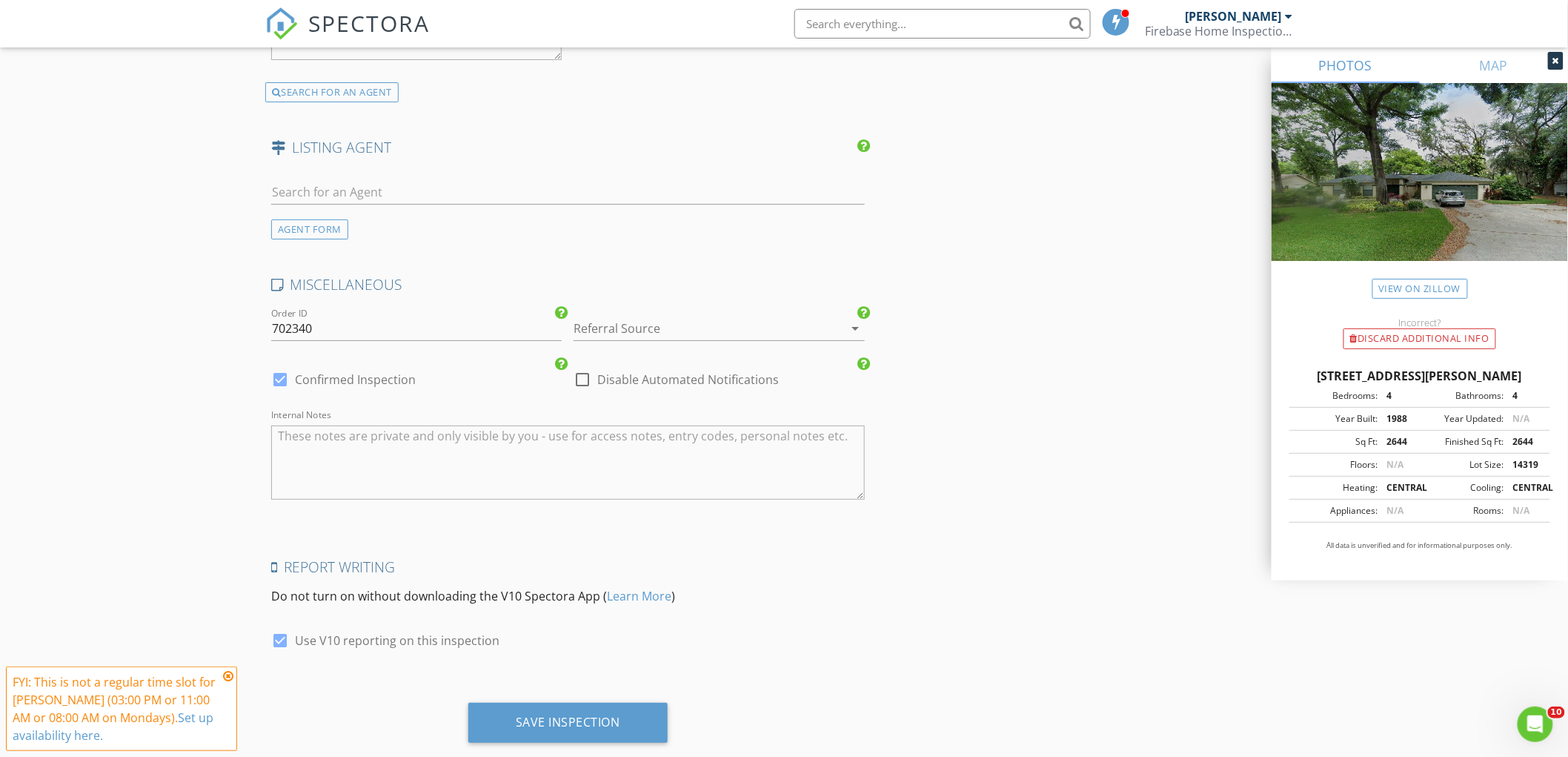
scroll to position [2363, 0]
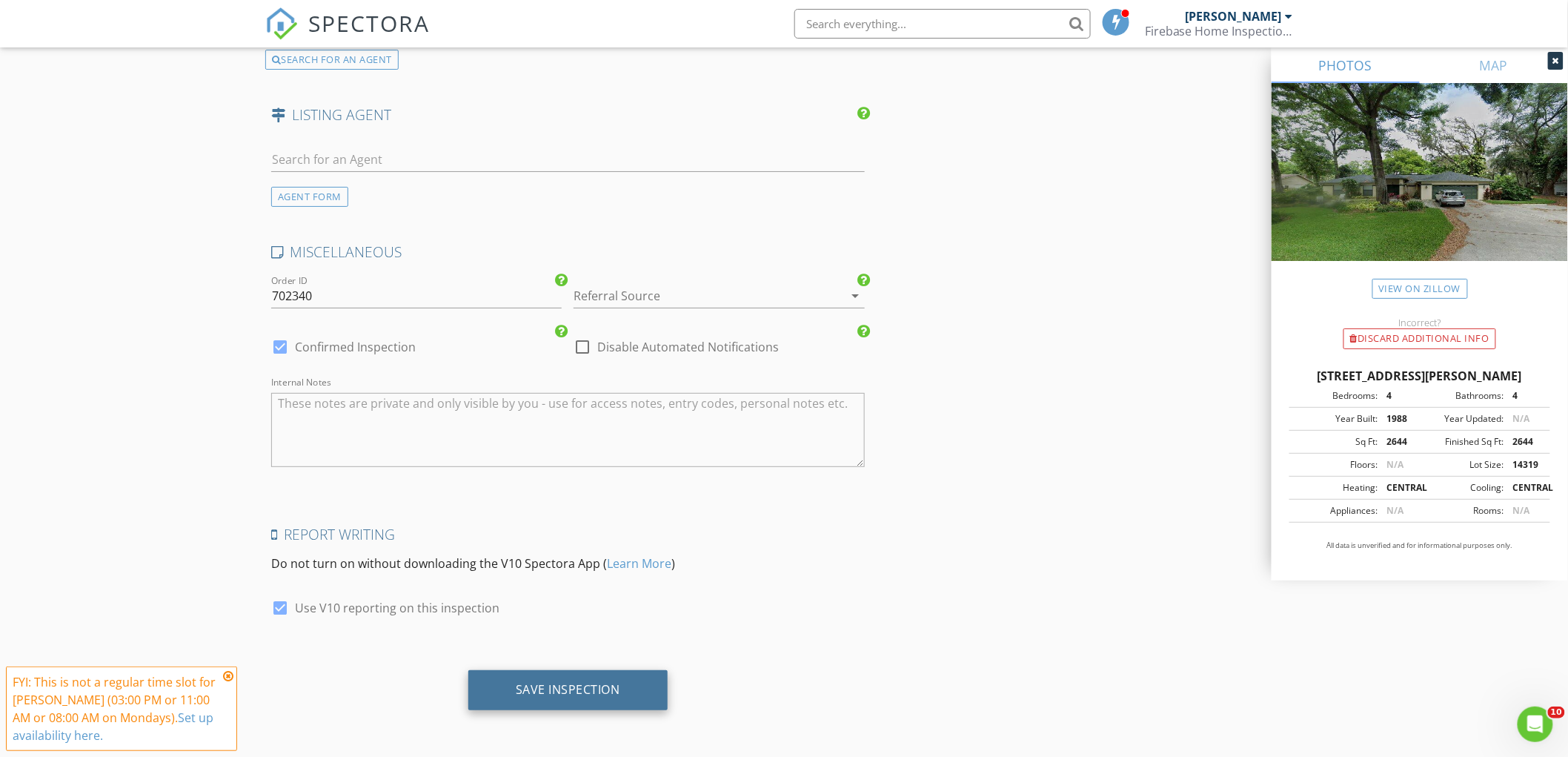
click at [549, 698] on div "Save Inspection" at bounding box center [568, 690] width 199 height 40
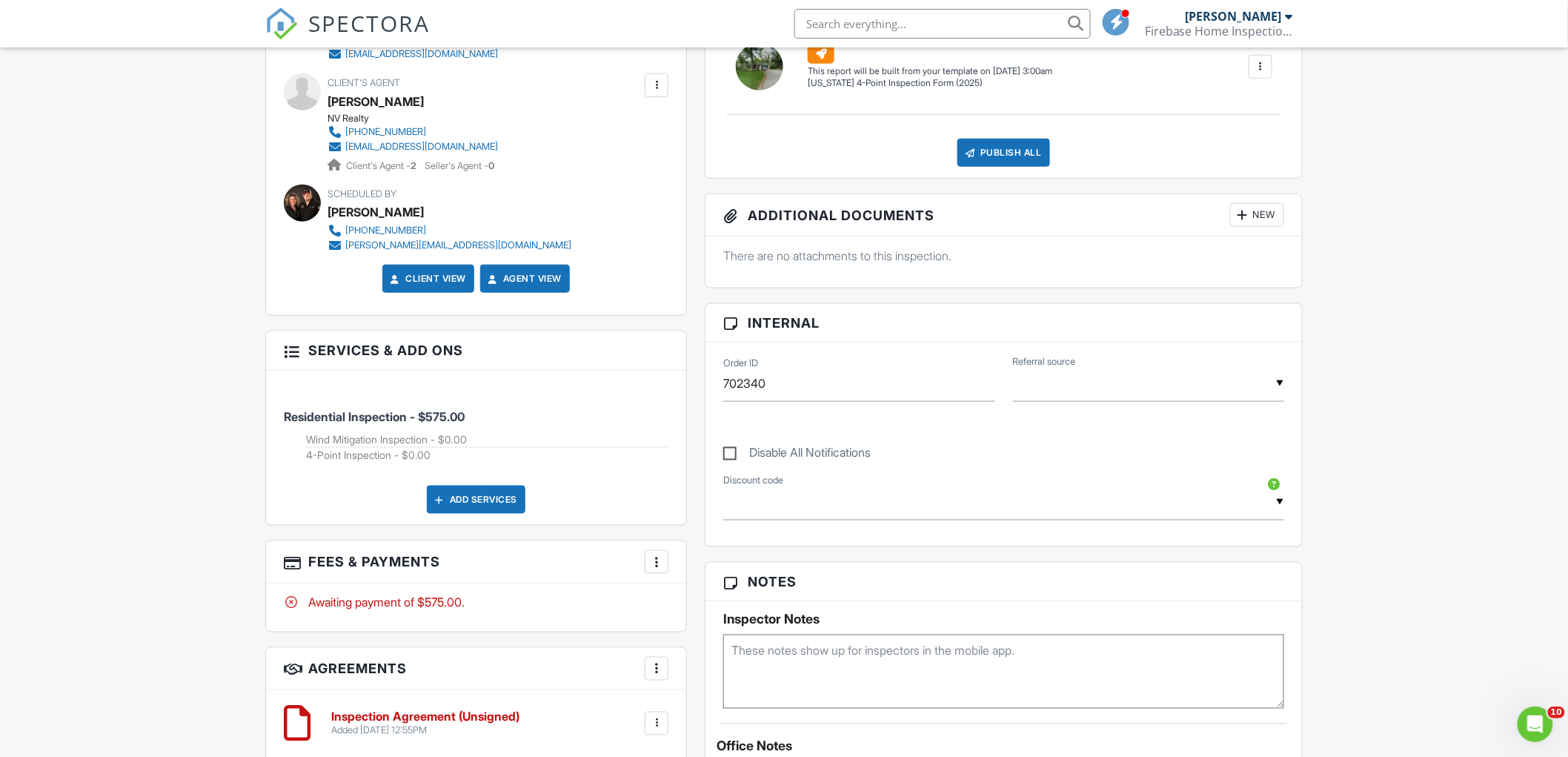
click at [813, 643] on textarea at bounding box center [1003, 671] width 561 height 74
type textarea "Agent driving up from [GEOGRAPHIC_DATA]. Agent mentioned roof is seven years ol…"
click at [1379, 357] on div "Dashboard Templates Contacts Metrics Automations Advanced Settings Support Cent…" at bounding box center [784, 656] width 1568 height 2370
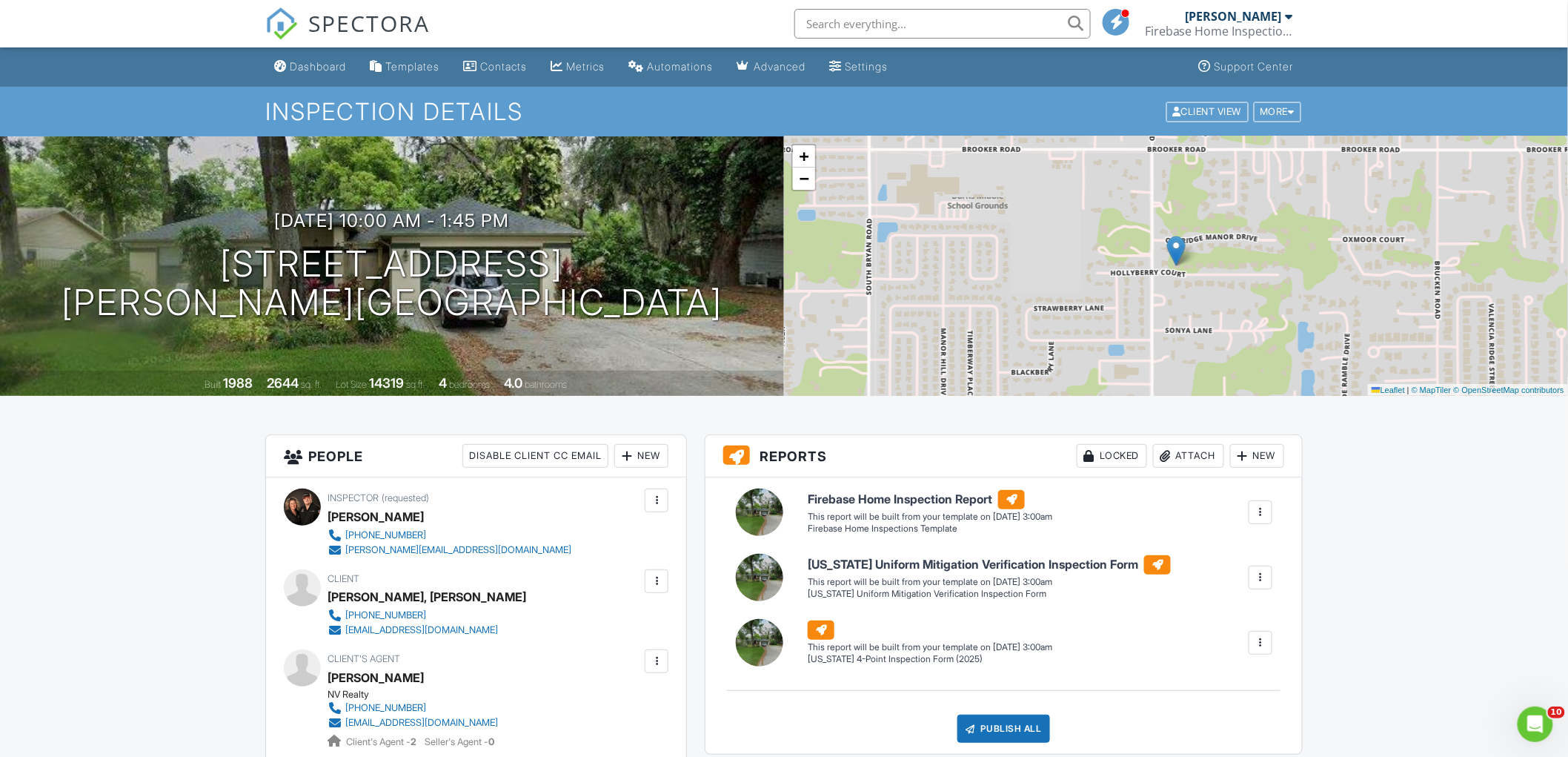
click at [322, 48] on div "SPECTORA" at bounding box center [347, 24] width 164 height 48
click at [313, 68] on div "Dashboard" at bounding box center [317, 67] width 56 height 13
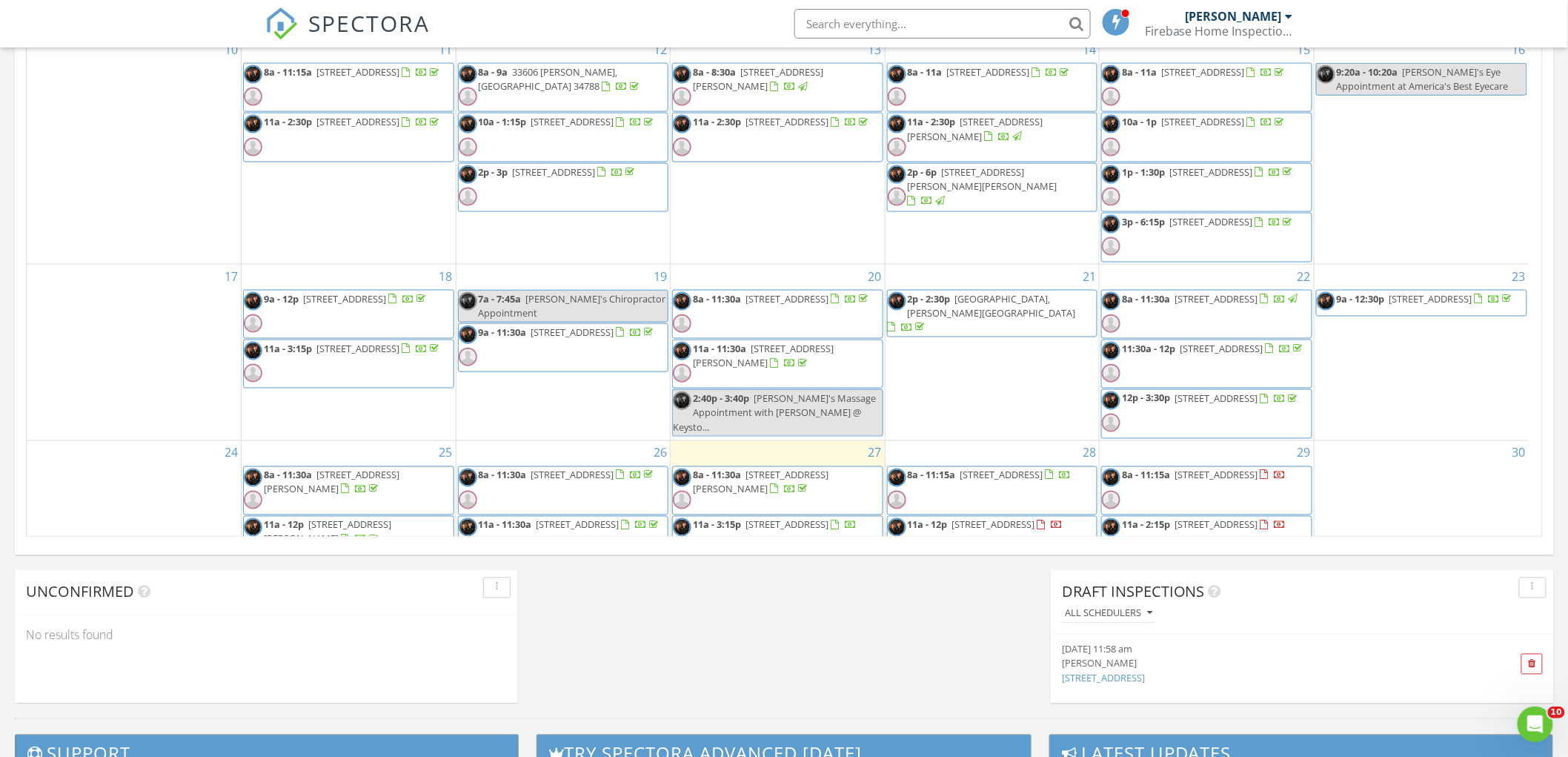
scroll to position [658, 0]
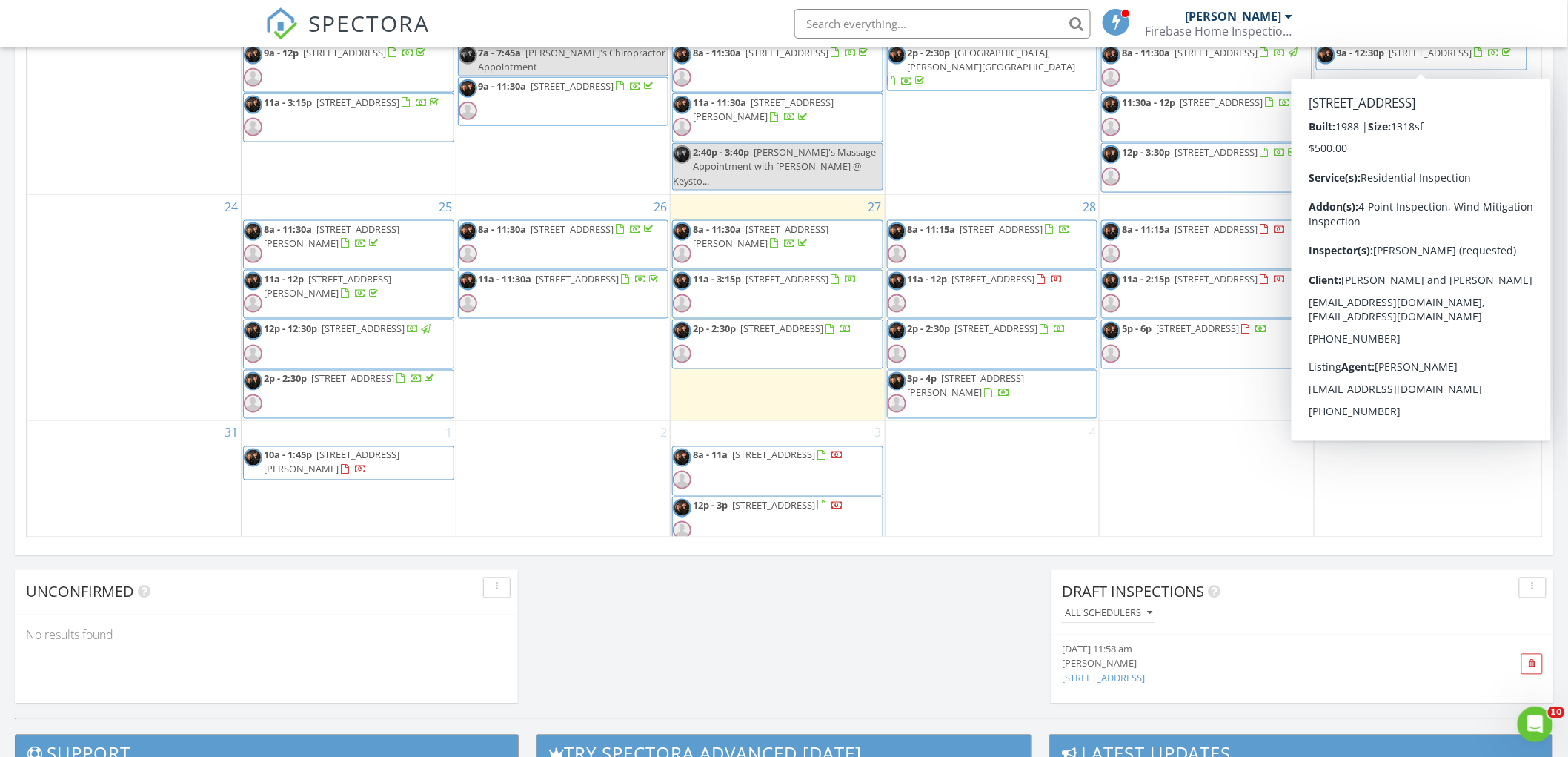
click at [829, 676] on div "Today David Scruggs 8:00 am 316 Amanda Ln, Leesburg, FL 34748 David Scruggs Lin…" at bounding box center [784, 44] width 1568 height 1350
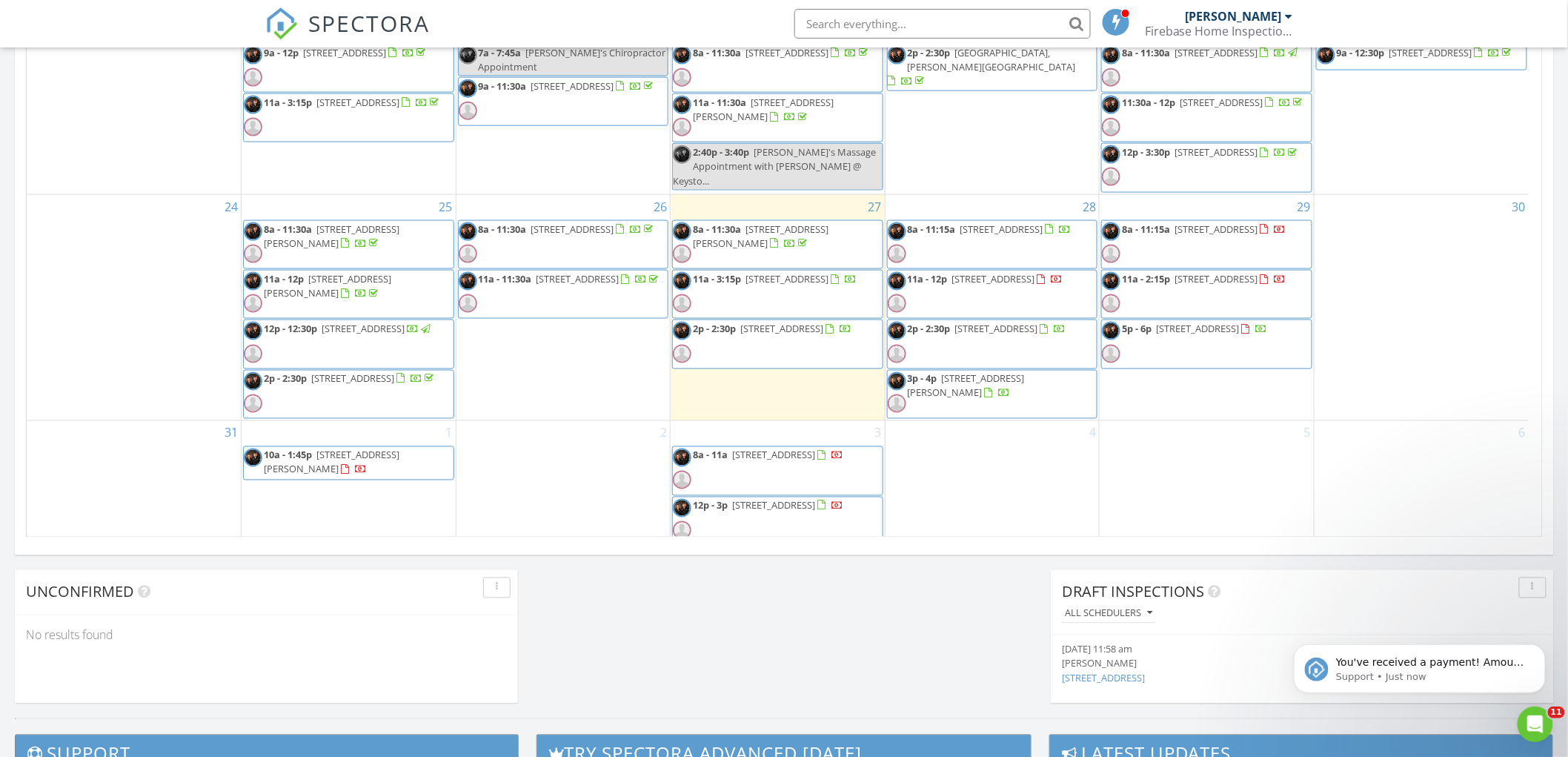
scroll to position [0, 0]
